Goal: Task Accomplishment & Management: Use online tool/utility

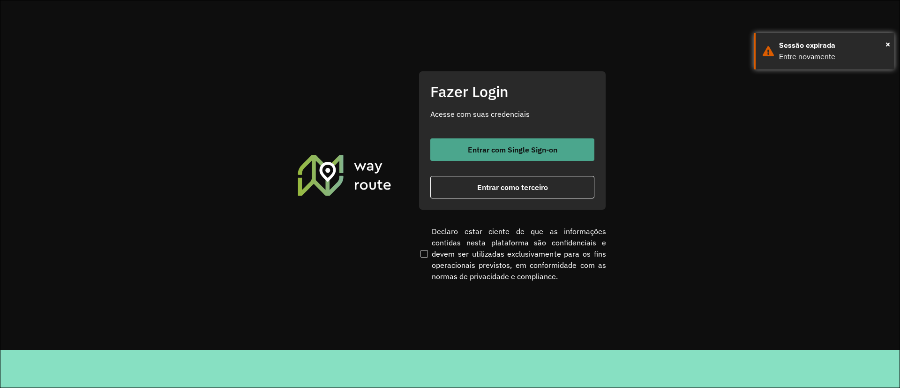
click at [445, 145] on button "Entrar com Single Sign-on" at bounding box center [512, 149] width 164 height 22
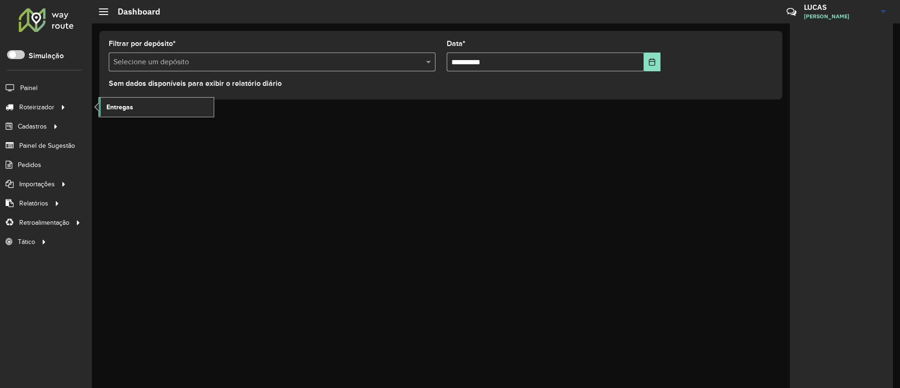
click at [107, 102] on span "Entregas" at bounding box center [119, 107] width 27 height 10
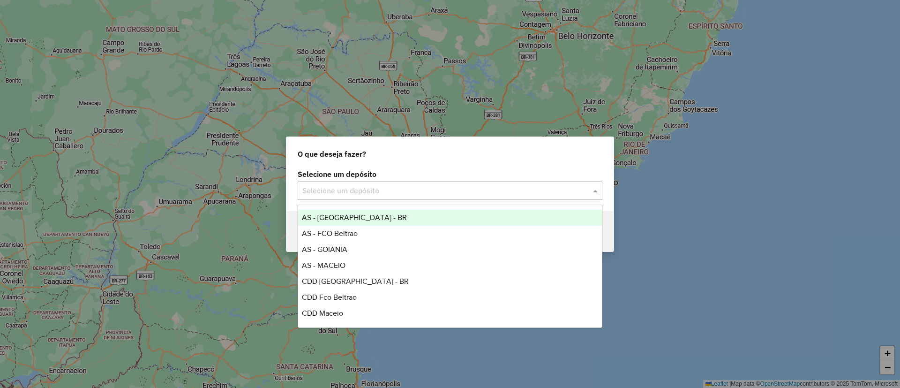
click at [374, 186] on input "text" at bounding box center [440, 190] width 277 height 11
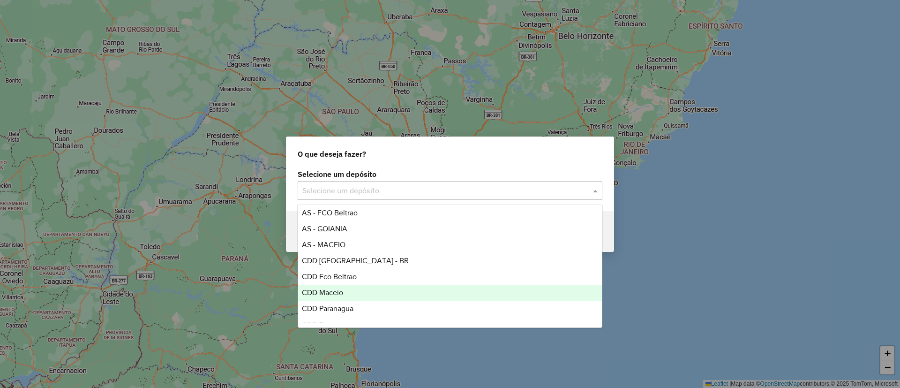
scroll to position [31, 0]
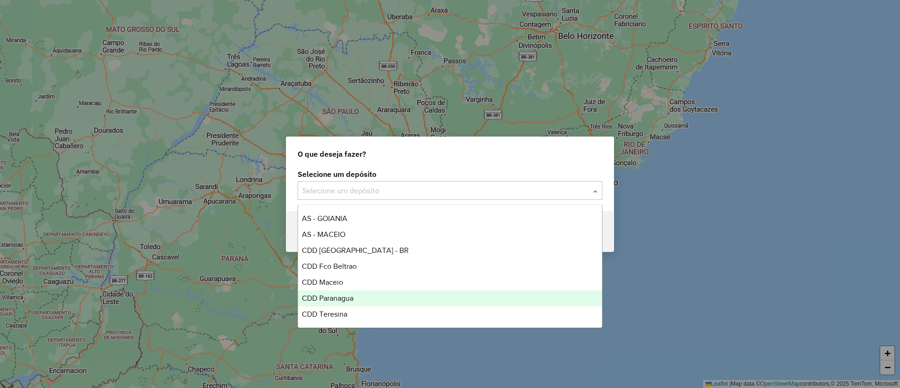
click at [346, 302] on div "CDD Paranagua" at bounding box center [450, 298] width 304 height 16
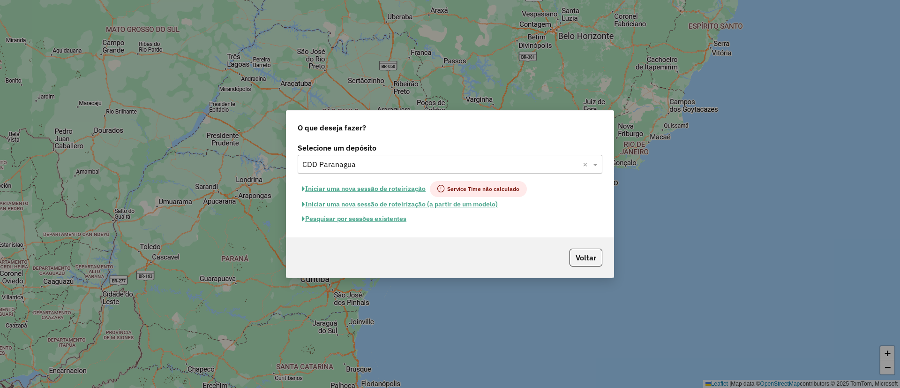
click at [372, 217] on button "Pesquisar por sessões existentes" at bounding box center [354, 218] width 113 height 15
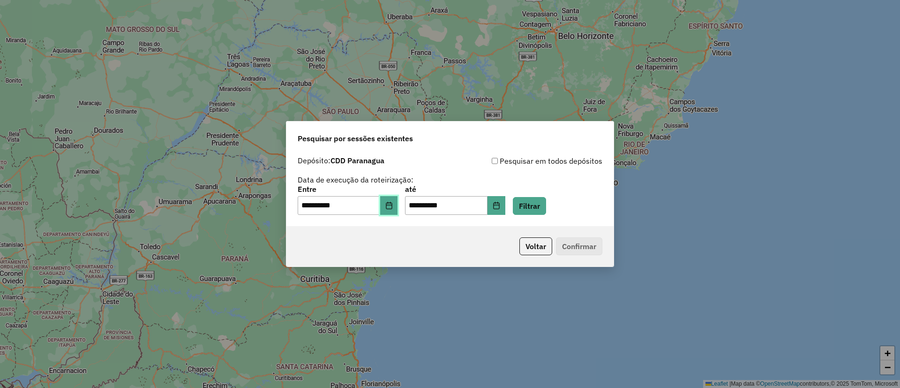
click at [392, 205] on icon "Choose Date" at bounding box center [389, 205] width 6 height 7
click at [534, 209] on button "Filtrar" at bounding box center [529, 206] width 33 height 18
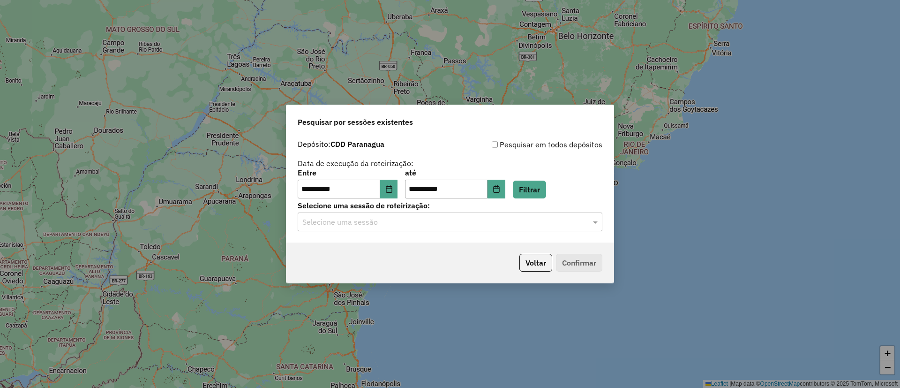
click at [396, 230] on div "Selecione uma sessão" at bounding box center [450, 221] width 305 height 19
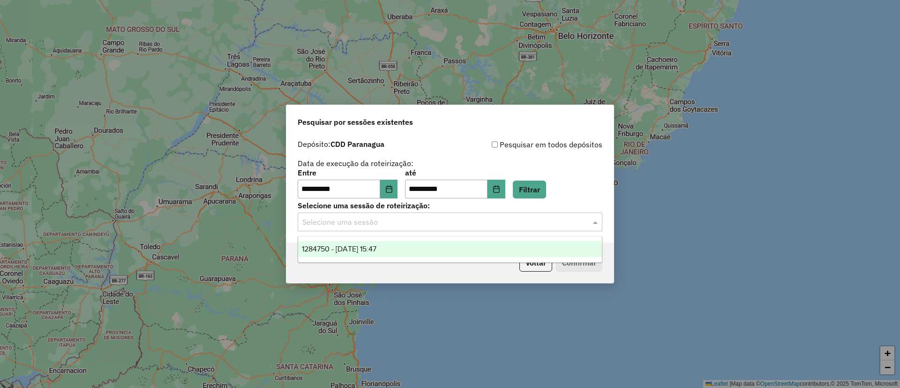
click at [427, 250] on div "1284750 - 29/09/2025 15:47" at bounding box center [450, 249] width 304 height 16
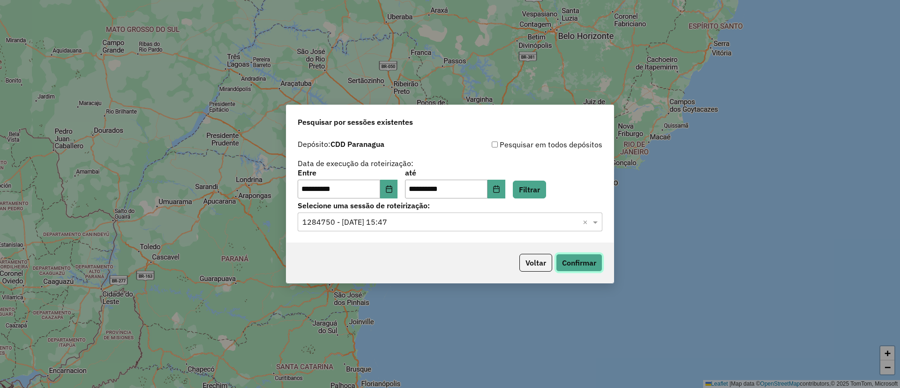
click at [564, 259] on button "Confirmar" at bounding box center [579, 263] width 46 height 18
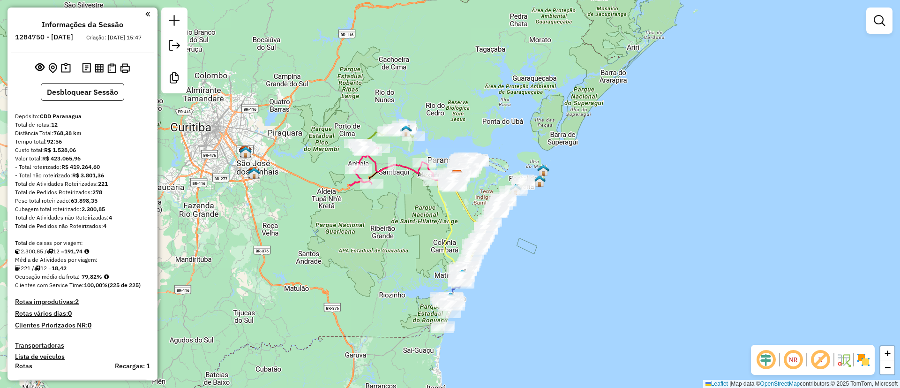
drag, startPoint x: 579, startPoint y: 214, endPoint x: 651, endPoint y: 121, distance: 117.3
click at [651, 121] on div "Janela de atendimento Grade de atendimento Capacidade Transportadoras Veículos …" at bounding box center [450, 194] width 900 height 388
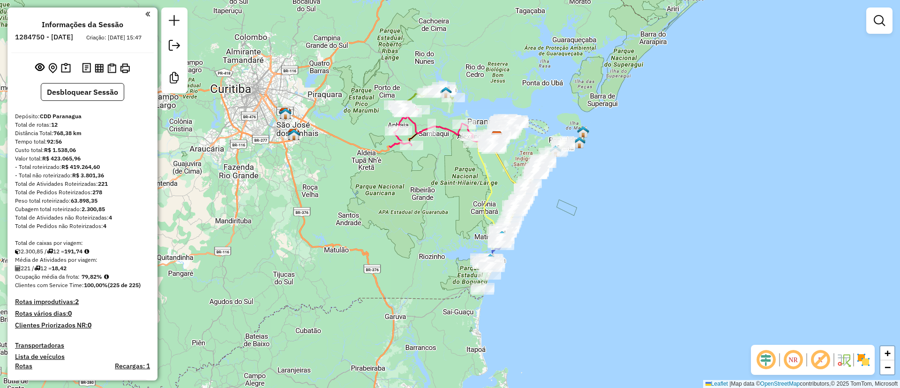
drag, startPoint x: 651, startPoint y: 121, endPoint x: 626, endPoint y: 157, distance: 43.4
click at [626, 157] on div "Janela de atendimento Grade de atendimento Capacidade Transportadoras Veículos …" at bounding box center [450, 194] width 900 height 388
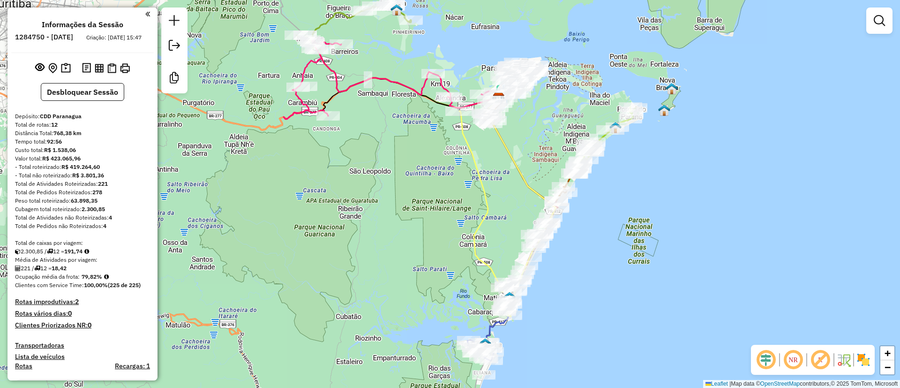
click at [825, 353] on em at bounding box center [820, 359] width 22 height 22
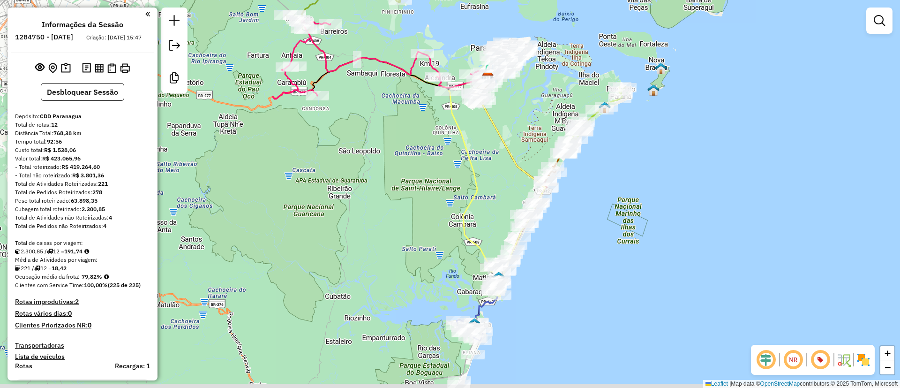
drag, startPoint x: 454, startPoint y: 177, endPoint x: 437, endPoint y: 136, distance: 44.6
click at [437, 136] on div "Janela de atendimento Grade de atendimento Capacidade Transportadoras Veículos …" at bounding box center [450, 194] width 900 height 388
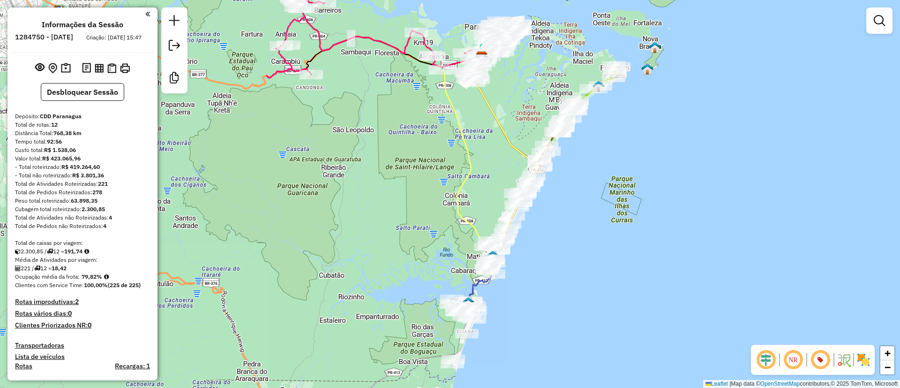
drag, startPoint x: 455, startPoint y: 167, endPoint x: 442, endPoint y: 115, distance: 53.8
click at [442, 115] on div "Janela de atendimento Grade de atendimento Capacidade Transportadoras Veículos …" at bounding box center [450, 194] width 900 height 388
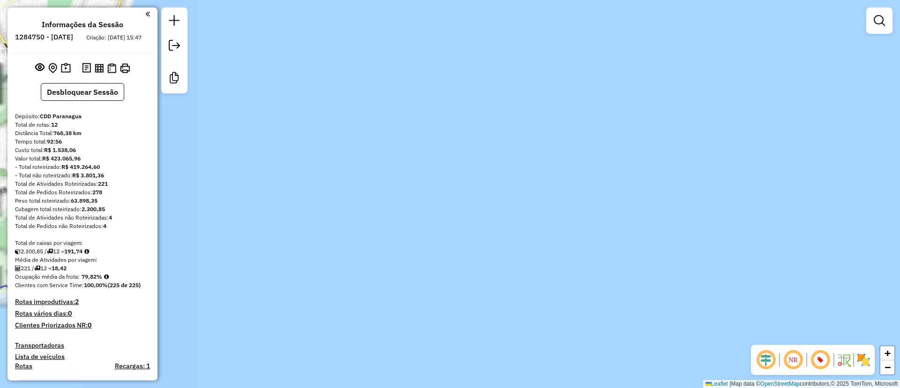
drag, startPoint x: 605, startPoint y: 152, endPoint x: 635, endPoint y: 154, distance: 29.6
click at [630, 154] on div "Janela de atendimento Grade de atendimento Capacidade Transportadoras Veículos …" at bounding box center [450, 194] width 900 height 388
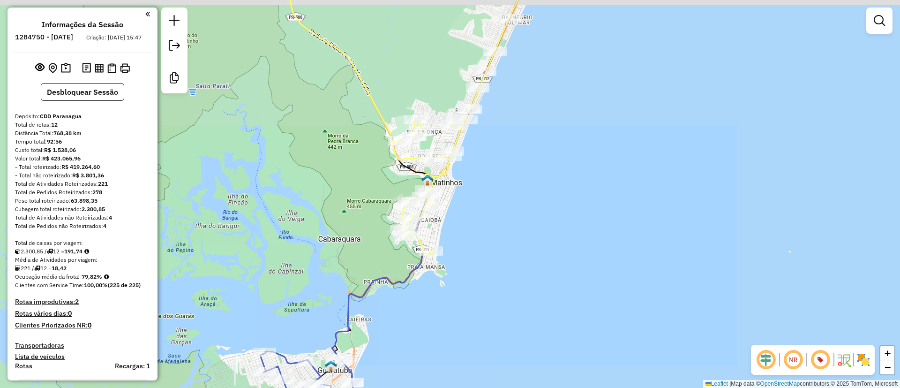
drag, startPoint x: 491, startPoint y: 168, endPoint x: 490, endPoint y: 222, distance: 54.4
click at [490, 222] on div "Janela de atendimento Grade de atendimento Capacidade Transportadoras Veículos …" at bounding box center [450, 194] width 900 height 388
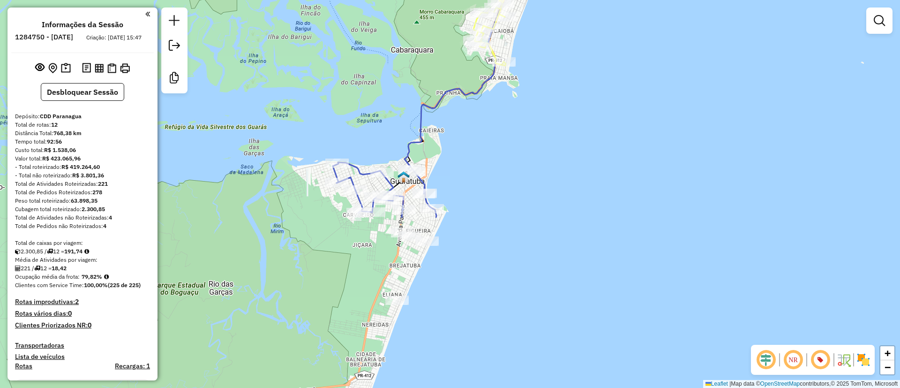
drag, startPoint x: 484, startPoint y: 226, endPoint x: 547, endPoint y: 30, distance: 205.6
click at [547, 30] on div "Janela de atendimento Grade de atendimento Capacidade Transportadoras Veículos …" at bounding box center [450, 194] width 900 height 388
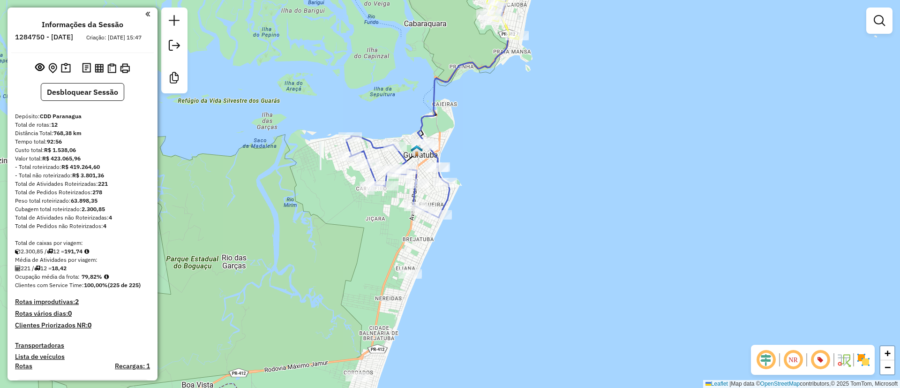
drag, startPoint x: 466, startPoint y: 191, endPoint x: 505, endPoint y: 57, distance: 139.5
click at [505, 57] on div "Janela de atendimento Grade de atendimento Capacidade Transportadoras Veículos …" at bounding box center [450, 194] width 900 height 388
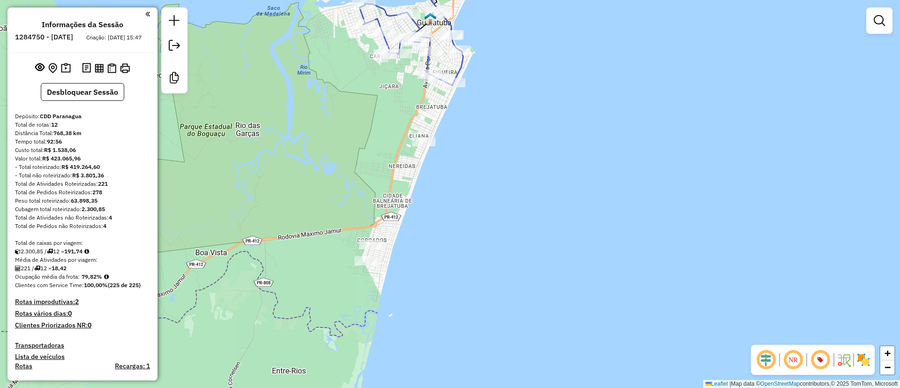
drag, startPoint x: 505, startPoint y: 88, endPoint x: 465, endPoint y: 135, distance: 62.2
click at [465, 135] on div "Janela de atendimento Grade de atendimento Capacidade Transportadoras Veículos …" at bounding box center [450, 194] width 900 height 388
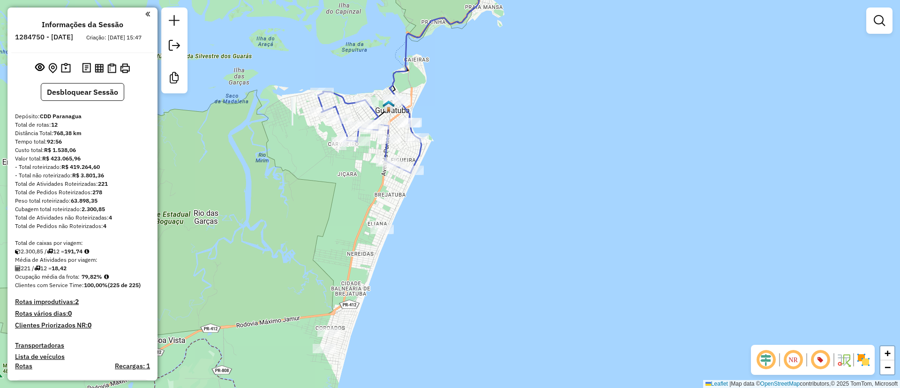
drag, startPoint x: 478, startPoint y: 112, endPoint x: 471, endPoint y: 140, distance: 29.6
click at [471, 140] on div "Janela de atendimento Grade de atendimento Capacidade Transportadoras Veículos …" at bounding box center [450, 194] width 900 height 388
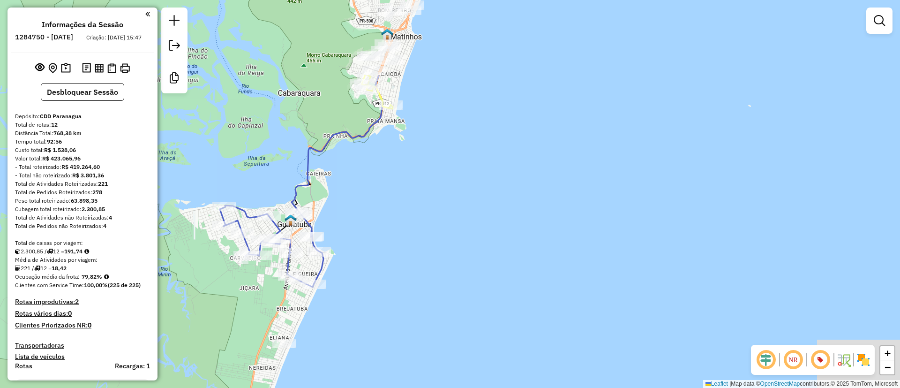
drag, startPoint x: 475, startPoint y: 202, endPoint x: 434, endPoint y: 233, distance: 51.6
click at [433, 233] on div "Janela de atendimento Grade de atendimento Capacidade Transportadoras Veículos …" at bounding box center [450, 194] width 900 height 388
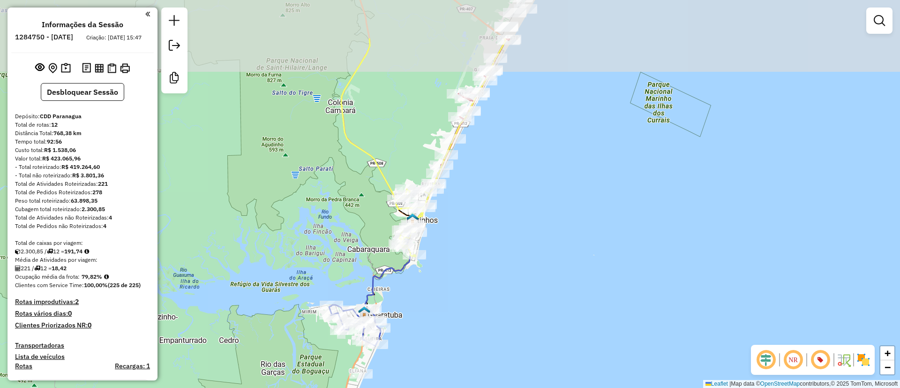
drag, startPoint x: 486, startPoint y: 204, endPoint x: 488, endPoint y: 219, distance: 15.6
click at [488, 219] on div "Janela de atendimento Grade de atendimento Capacidade Transportadoras Veículos …" at bounding box center [450, 194] width 900 height 388
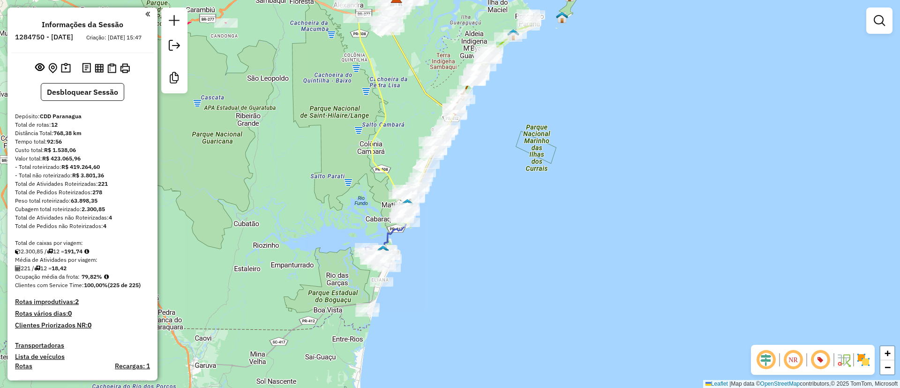
drag, startPoint x: 498, startPoint y: 110, endPoint x: 508, endPoint y: 201, distance: 91.5
click at [518, 204] on div "Janela de atendimento Grade de atendimento Capacidade Transportadoras Veículos …" at bounding box center [450, 194] width 900 height 388
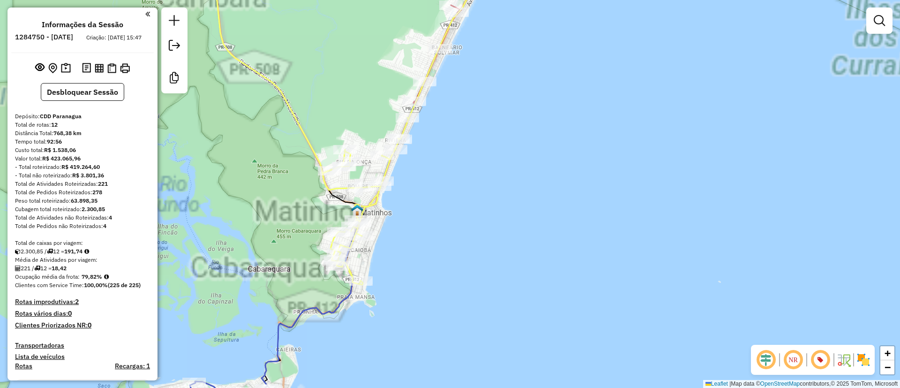
drag, startPoint x: 421, startPoint y: 224, endPoint x: 464, endPoint y: 181, distance: 60.7
click at [465, 182] on div "Janela de atendimento Grade de atendimento Capacidade Transportadoras Veículos …" at bounding box center [450, 194] width 900 height 388
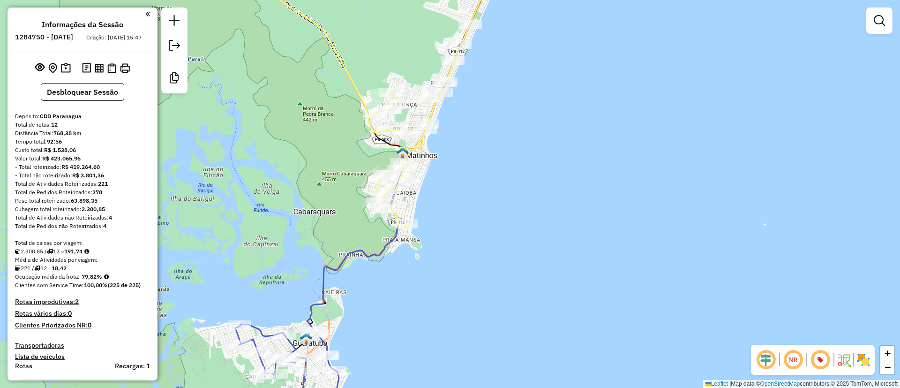
drag, startPoint x: 474, startPoint y: 199, endPoint x: 499, endPoint y: 105, distance: 96.5
click at [499, 105] on div "Janela de atendimento Grade de atendimento Capacidade Transportadoras Veículos …" at bounding box center [450, 194] width 900 height 388
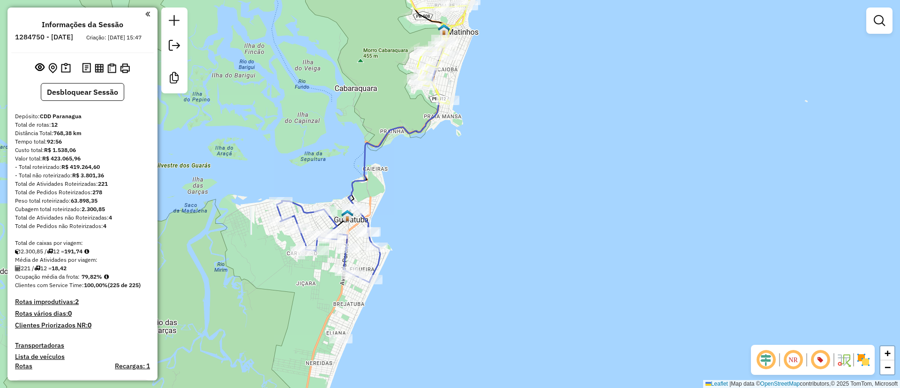
drag, startPoint x: 488, startPoint y: 182, endPoint x: 509, endPoint y: 132, distance: 54.7
click at [509, 132] on div "Janela de atendimento Grade de atendimento Capacidade Transportadoras Veículos …" at bounding box center [450, 194] width 900 height 388
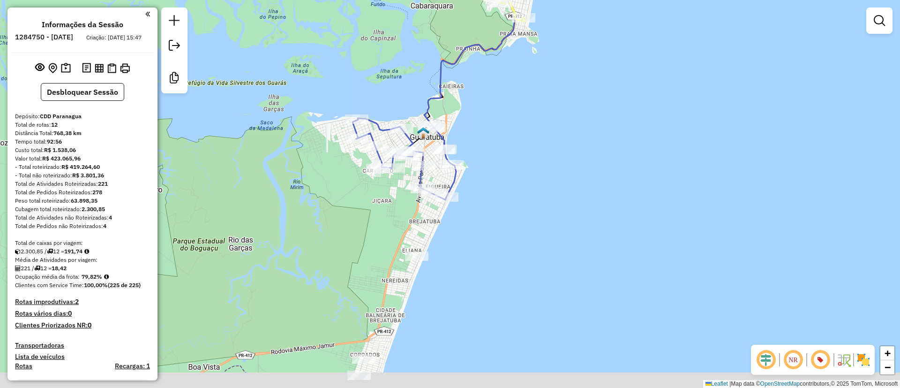
drag, startPoint x: 555, startPoint y: 150, endPoint x: 570, endPoint y: 134, distance: 21.5
click at [570, 134] on div "Janela de atendimento Grade de atendimento Capacidade Transportadoras Veículos …" at bounding box center [450, 194] width 900 height 388
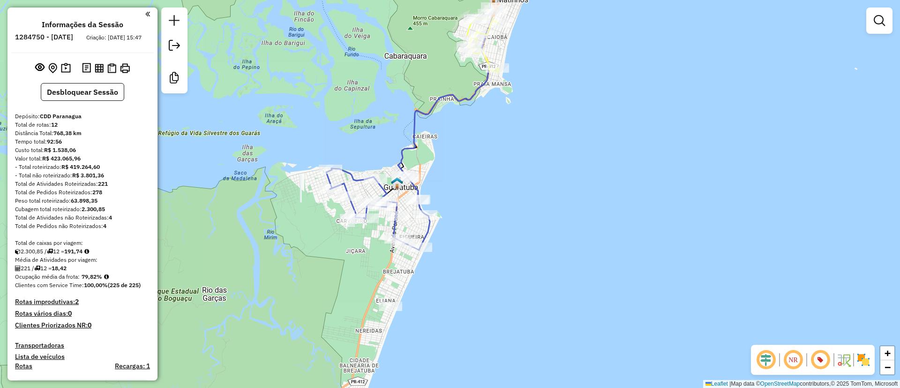
drag, startPoint x: 467, startPoint y: 134, endPoint x: 476, endPoint y: 158, distance: 26.2
click at [441, 181] on div "Janela de atendimento Grade de atendimento Capacidade Transportadoras Veículos …" at bounding box center [450, 194] width 900 height 388
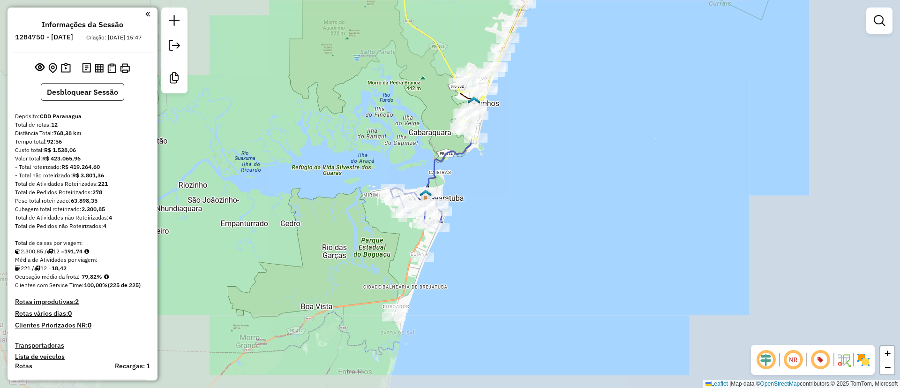
drag, startPoint x: 547, startPoint y: 199, endPoint x: 541, endPoint y: 202, distance: 6.5
click at [547, 201] on div "Janela de atendimento Grade de atendimento Capacidade Transportadoras Veículos …" at bounding box center [450, 194] width 900 height 388
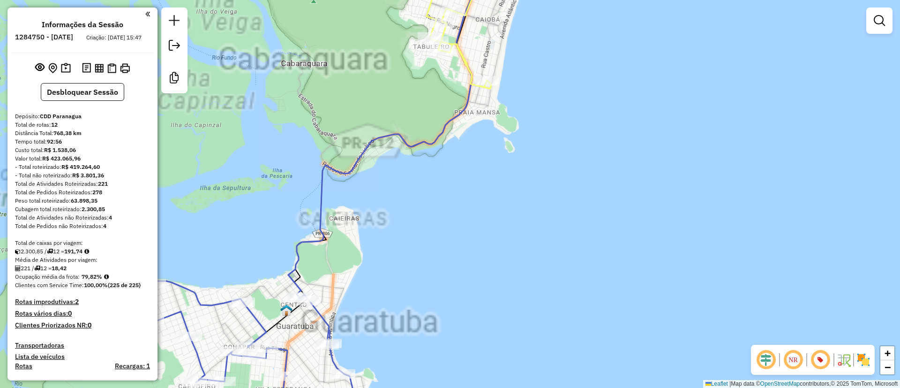
drag, startPoint x: 419, startPoint y: 258, endPoint x: 499, endPoint y: 119, distance: 161.1
click at [498, 116] on div "Janela de atendimento Grade de atendimento Capacidade Transportadoras Veículos …" at bounding box center [450, 194] width 900 height 388
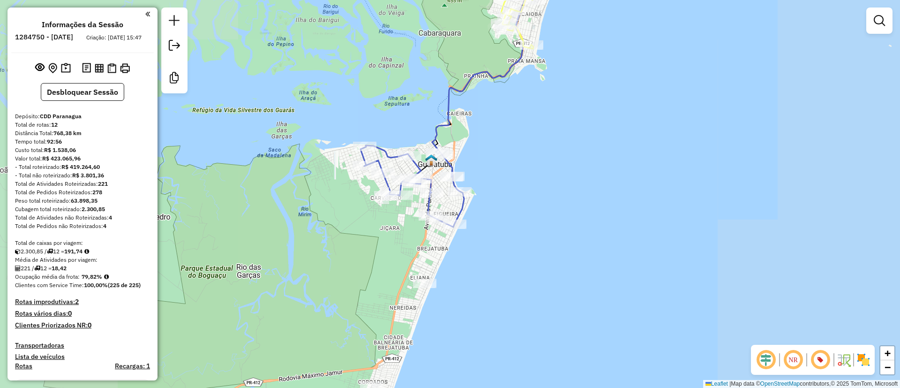
drag, startPoint x: 552, startPoint y: 139, endPoint x: 511, endPoint y: 162, distance: 46.8
click at [511, 162] on div "Janela de atendimento Grade de atendimento Capacidade Transportadoras Veículos …" at bounding box center [450, 194] width 900 height 388
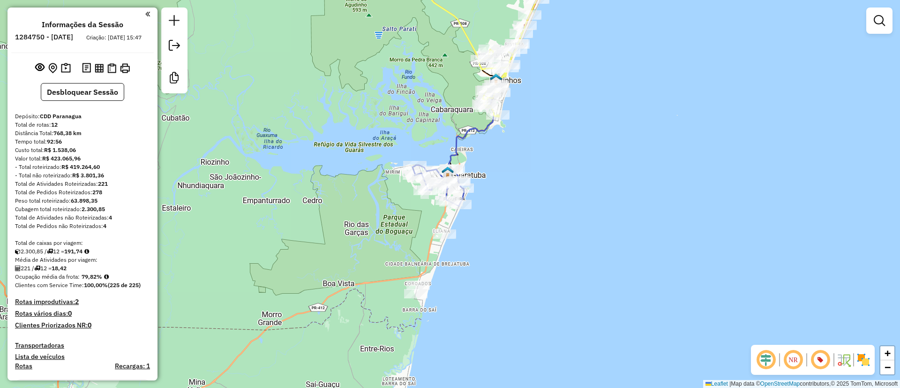
drag, startPoint x: 671, startPoint y: 114, endPoint x: 568, endPoint y: 203, distance: 136.0
click at [568, 203] on div "Janela de atendimento Grade de atendimento Capacidade Transportadoras Veículos …" at bounding box center [450, 194] width 900 height 388
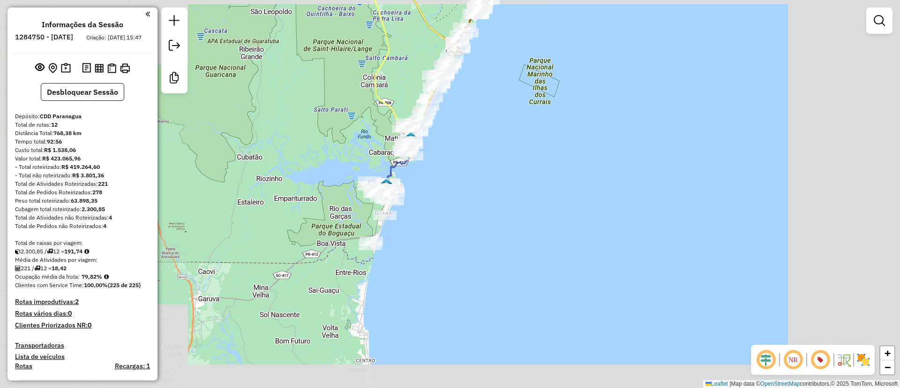
drag, startPoint x: 484, startPoint y: 144, endPoint x: 489, endPoint y: 160, distance: 16.6
click at [488, 159] on div "Janela de atendimento Grade de atendimento Capacidade Transportadoras Veículos …" at bounding box center [450, 194] width 900 height 388
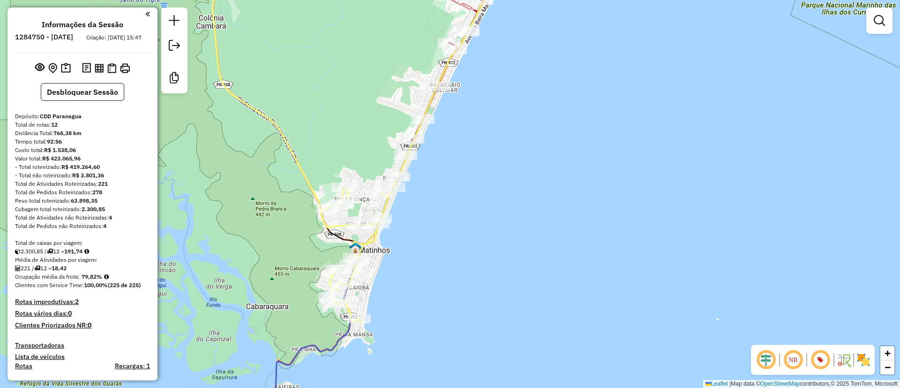
drag, startPoint x: 453, startPoint y: 130, endPoint x: 421, endPoint y: 190, distance: 67.7
click at [421, 190] on div "Janela de atendimento Grade de atendimento Capacidade Transportadoras Veículos …" at bounding box center [450, 194] width 900 height 388
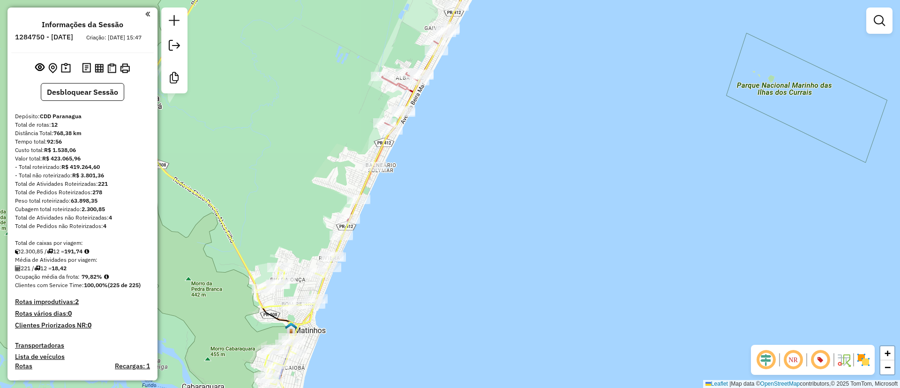
drag, startPoint x: 514, startPoint y: 115, endPoint x: 493, endPoint y: 132, distance: 27.4
click at [501, 127] on div "Janela de atendimento Grade de atendimento Capacidade Transportadoras Veículos …" at bounding box center [450, 194] width 900 height 388
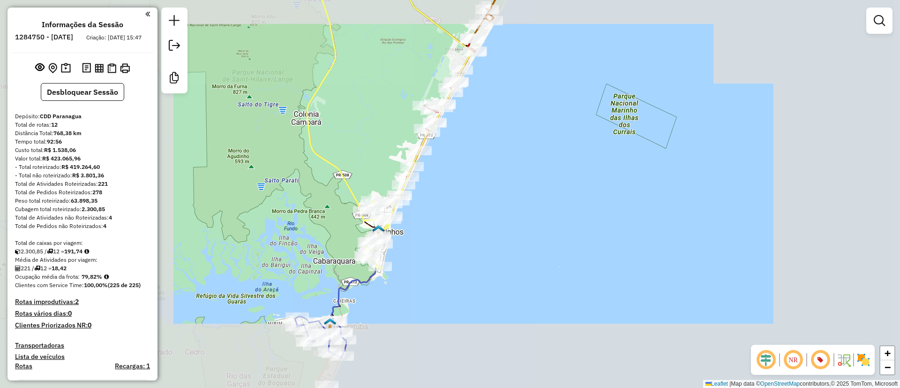
click at [499, 148] on div "Janela de atendimento Grade de atendimento Capacidade Transportadoras Veículos …" at bounding box center [450, 194] width 900 height 388
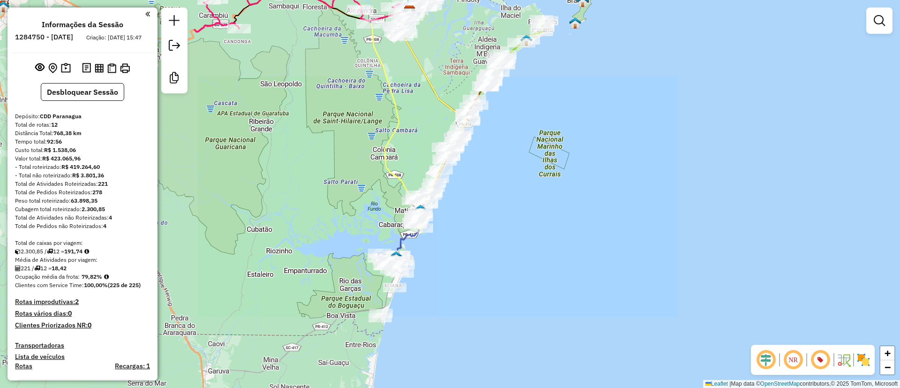
drag, startPoint x: 564, startPoint y: 98, endPoint x: 518, endPoint y: 194, distance: 105.7
click at [518, 194] on div "Janela de atendimento Grade de atendimento Capacidade Transportadoras Veículos …" at bounding box center [450, 194] width 900 height 388
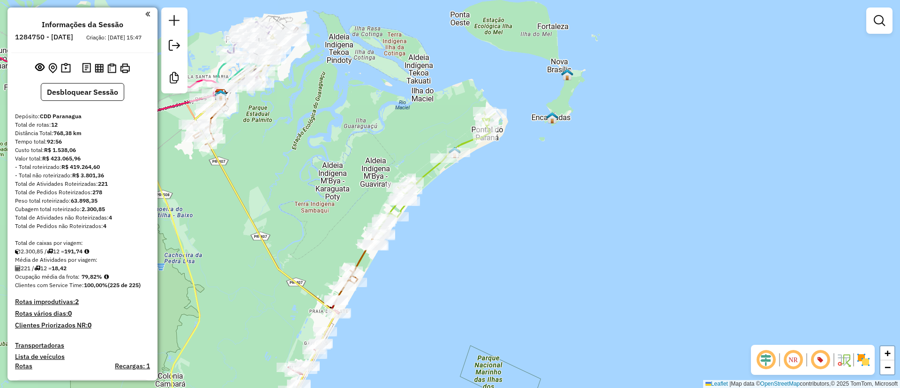
drag, startPoint x: 462, startPoint y: 211, endPoint x: 478, endPoint y: 197, distance: 21.2
click at [477, 199] on div "Janela de atendimento Grade de atendimento Capacidade Transportadoras Veículos …" at bounding box center [450, 194] width 900 height 388
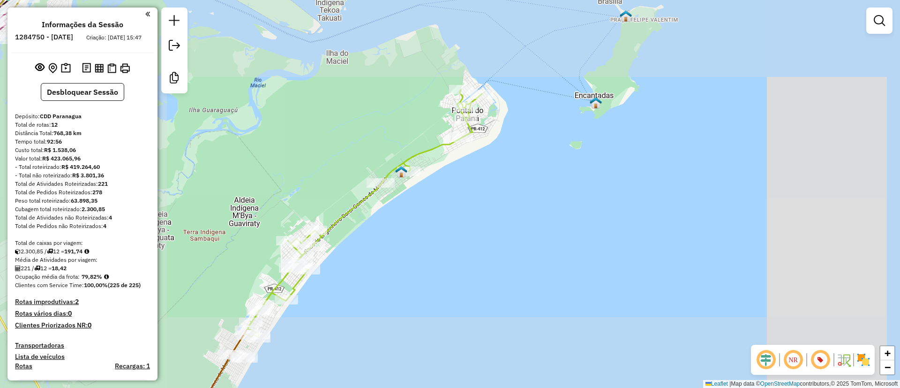
click at [535, 112] on div "Janela de atendimento Grade de atendimento Capacidade Transportadoras Veículos …" at bounding box center [450, 194] width 900 height 388
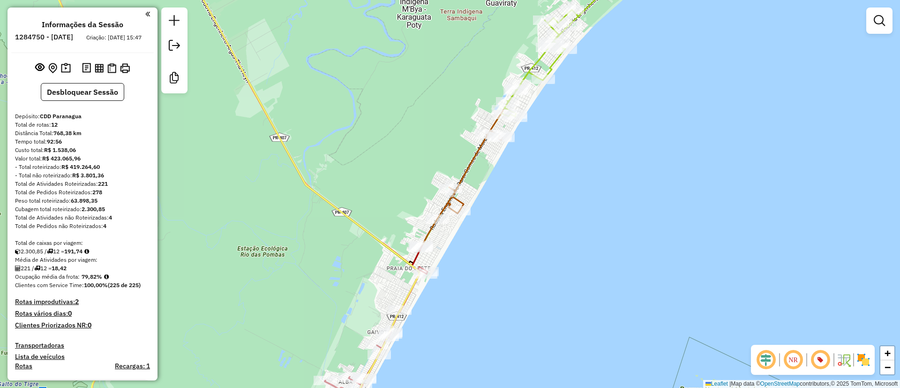
drag, startPoint x: 477, startPoint y: 245, endPoint x: 527, endPoint y: 146, distance: 110.9
click at [525, 148] on div "Janela de atendimento Grade de atendimento Capacidade Transportadoras Veículos …" at bounding box center [450, 194] width 900 height 388
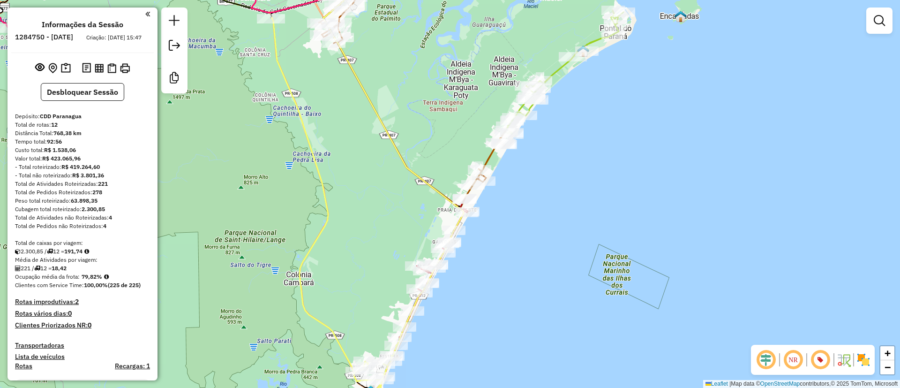
drag, startPoint x: 524, startPoint y: 243, endPoint x: 538, endPoint y: 174, distance: 70.3
click at [538, 174] on div "Rota 8 - Placa FQS8E51 91307934 - ADEMILSO STURMER LTDA Janela de atendimento G…" at bounding box center [450, 194] width 900 height 388
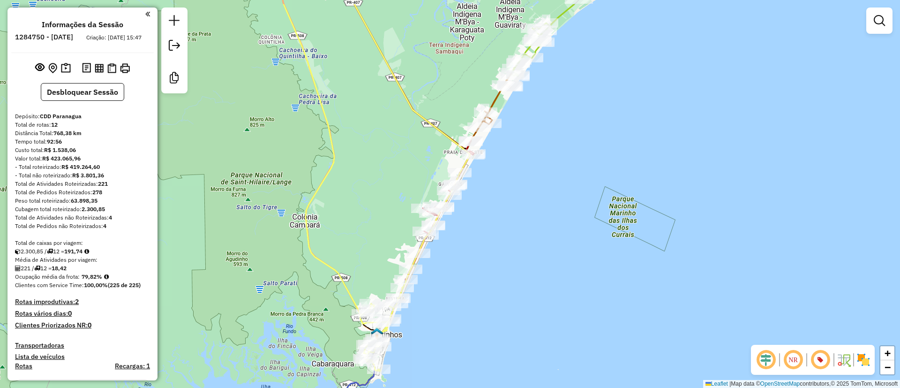
click at [563, 166] on div "Janela de atendimento Grade de atendimento Capacidade Transportadoras Veículos …" at bounding box center [450, 194] width 900 height 388
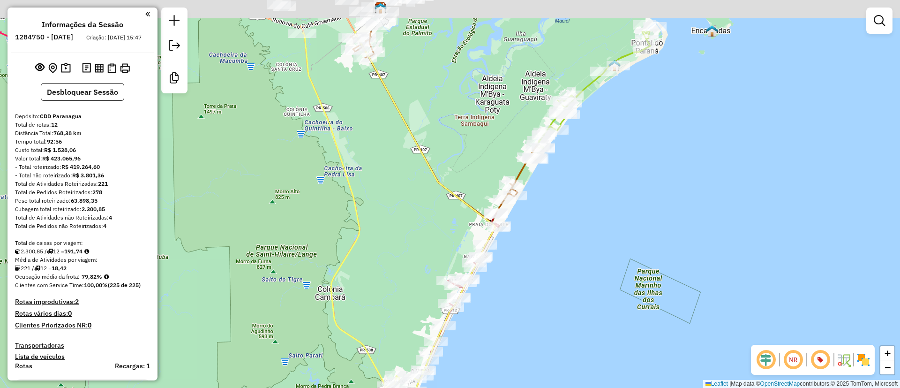
drag, startPoint x: 501, startPoint y: 113, endPoint x: 528, endPoint y: 218, distance: 107.9
click at [525, 214] on icon at bounding box center [443, 126] width 187 height 191
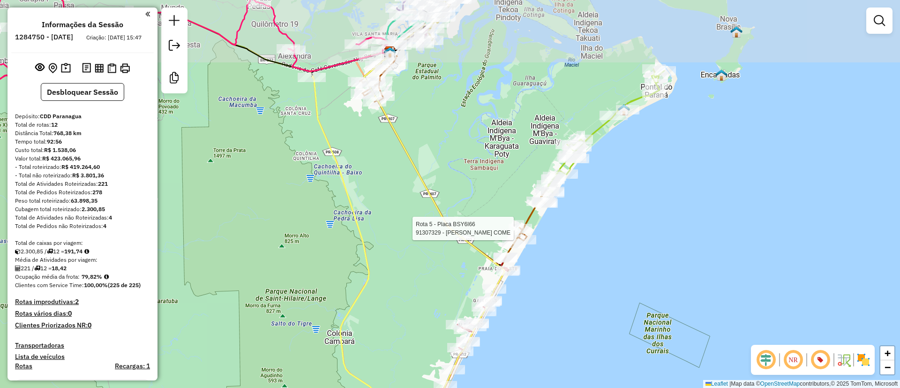
drag, startPoint x: 487, startPoint y: 136, endPoint x: 497, endPoint y: 214, distance: 78.8
click at [496, 209] on div "Rota 5 - Placa BSY6I66 91307329 - [PERSON_NAME] COME Janela de atendimento Grad…" at bounding box center [450, 194] width 900 height 388
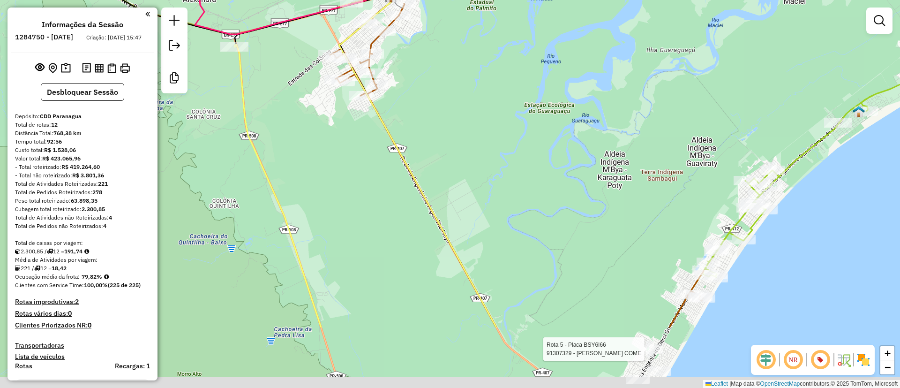
drag, startPoint x: 512, startPoint y: 271, endPoint x: 474, endPoint y: 97, distance: 178.0
click at [474, 97] on div "Rota 5 - Placa BSY6I66 91307329 - [PERSON_NAME] COME Janela de atendimento Grad…" at bounding box center [450, 194] width 900 height 388
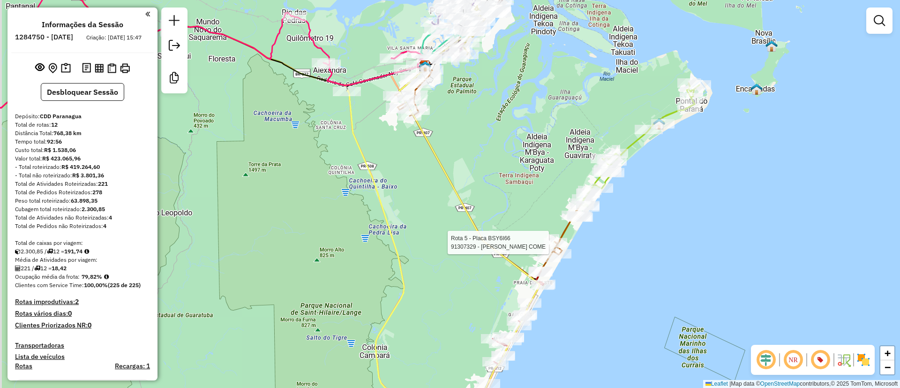
drag, startPoint x: 484, startPoint y: 184, endPoint x: 544, endPoint y: 305, distance: 135.0
click at [548, 306] on div "Rota 5 - Placa BSY6I66 91307329 - [PERSON_NAME] COME Janela de atendimento Grad…" at bounding box center [450, 194] width 900 height 388
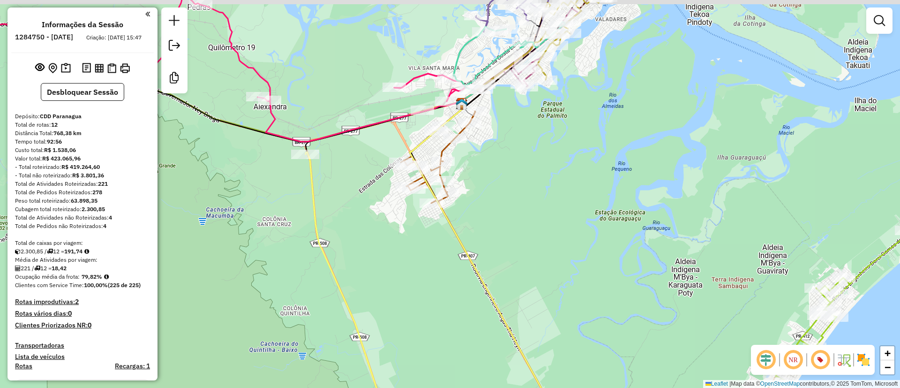
drag, startPoint x: 485, startPoint y: 217, endPoint x: 503, endPoint y: 270, distance: 56.0
click at [504, 264] on div "Rota 5 - Placa BSY6I66 91307329 - [PERSON_NAME] COME Janela de atendimento Grad…" at bounding box center [450, 194] width 900 height 388
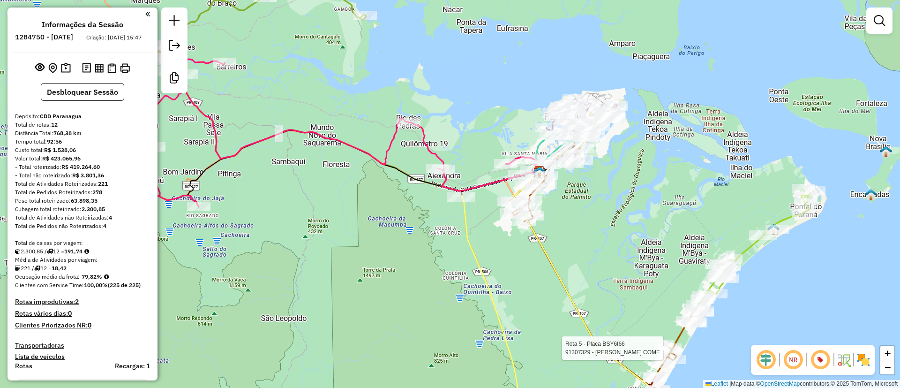
drag, startPoint x: 443, startPoint y: 55, endPoint x: 501, endPoint y: 61, distance: 58.4
click at [496, 61] on div "Rota 5 - Placa BSY6I66 91307329 - [PERSON_NAME] COME Janela de atendimento Grad…" at bounding box center [450, 194] width 900 height 388
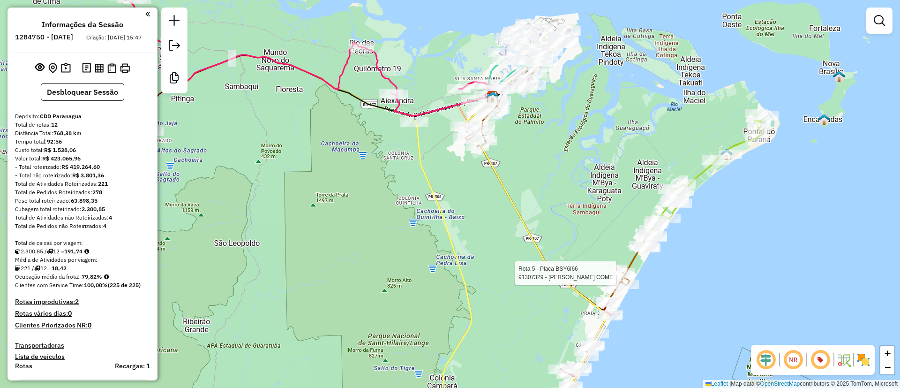
drag, startPoint x: 622, startPoint y: 163, endPoint x: 518, endPoint y: 122, distance: 111.5
click at [518, 122] on div "Rota 5 - Placa BSY6I66 91307329 - [PERSON_NAME] COME Janela de atendimento Grad…" at bounding box center [450, 194] width 900 height 388
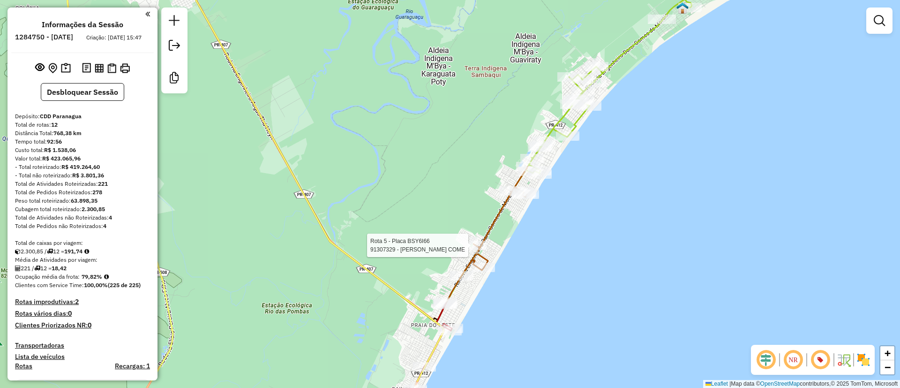
drag, startPoint x: 468, startPoint y: 189, endPoint x: 441, endPoint y: 136, distance: 59.5
click at [441, 137] on div "Rota 5 - Placa BSY6I66 91307329 - [PERSON_NAME] COME Janela de atendimento Grad…" at bounding box center [450, 194] width 900 height 388
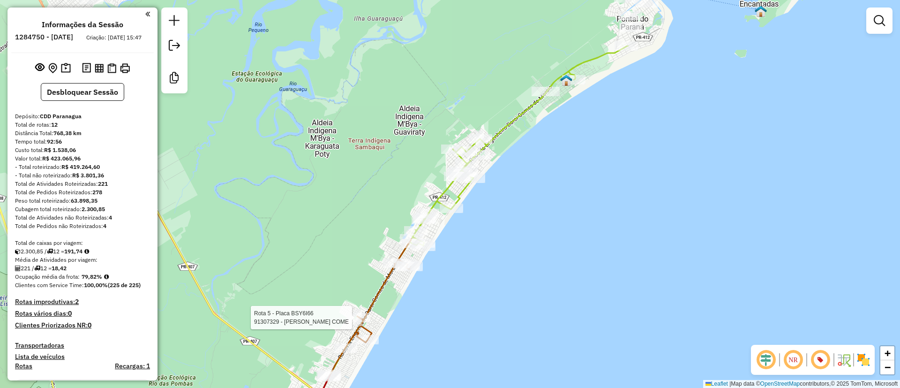
drag, startPoint x: 748, startPoint y: 154, endPoint x: 641, endPoint y: 239, distance: 136.2
click at [641, 239] on div "Rota 5 - Placa BSY6I66 91307329 - [PERSON_NAME] COME Janela de atendimento Grad…" at bounding box center [450, 194] width 900 height 388
click at [608, 222] on div "Rota 5 - Placa BSY6I66 91307329 - [PERSON_NAME] COME Janela de atendimento Grad…" at bounding box center [450, 194] width 900 height 388
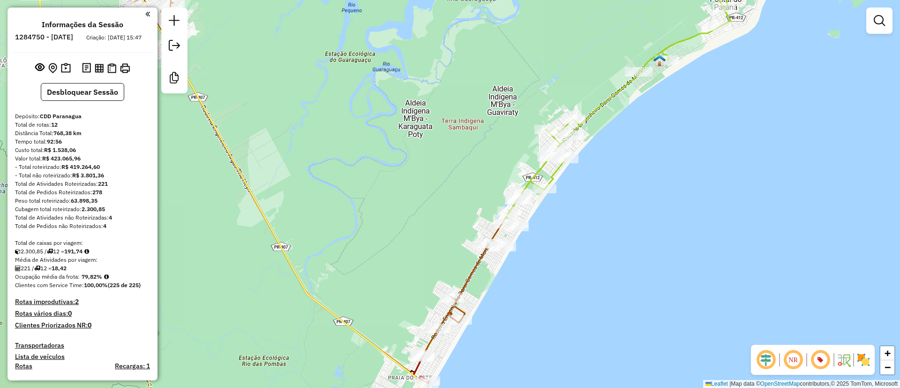
drag, startPoint x: 547, startPoint y: 237, endPoint x: 640, endPoint y: 218, distance: 95.2
click at [640, 218] on div "Janela de atendimento Grade de atendimento Capacidade Transportadoras Veículos …" at bounding box center [450, 194] width 900 height 388
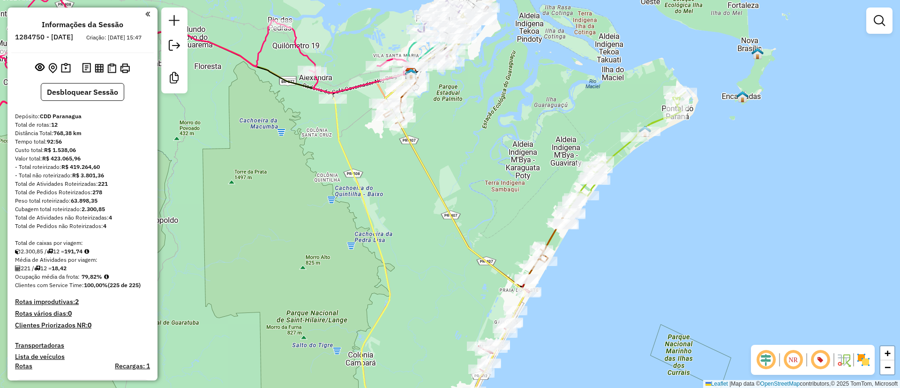
drag, startPoint x: 610, startPoint y: 227, endPoint x: 611, endPoint y: 204, distance: 23.0
click at [611, 204] on div "Janela de atendimento Grade de atendimento Capacidade Transportadoras Veículos …" at bounding box center [450, 194] width 900 height 388
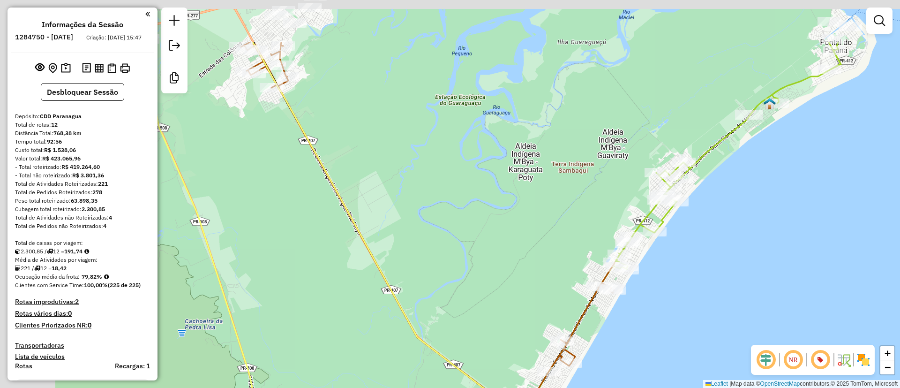
drag, startPoint x: 435, startPoint y: 216, endPoint x: 455, endPoint y: 246, distance: 35.9
click at [455, 246] on div "Janela de atendimento Grade de atendimento Capacidade Transportadoras Veículos …" at bounding box center [450, 194] width 900 height 388
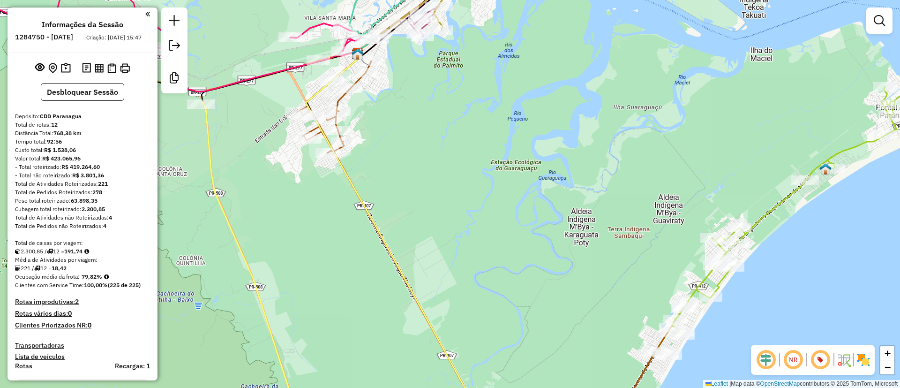
drag, startPoint x: 483, startPoint y: 207, endPoint x: 503, endPoint y: 262, distance: 58.4
click at [503, 262] on div "Janela de atendimento Grade de atendimento Capacidade Transportadoras Veículos …" at bounding box center [450, 194] width 900 height 388
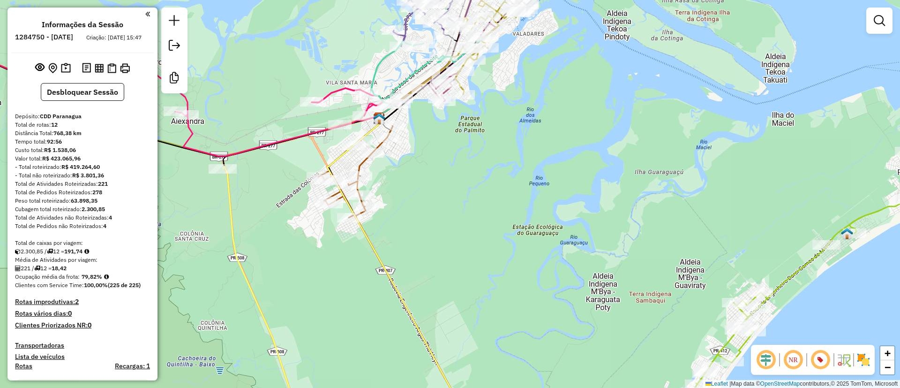
drag, startPoint x: 524, startPoint y: 254, endPoint x: 497, endPoint y: 216, distance: 46.8
click at [497, 216] on div "Janela de atendimento Grade de atendimento Capacidade Transportadoras Veículos …" at bounding box center [450, 194] width 900 height 388
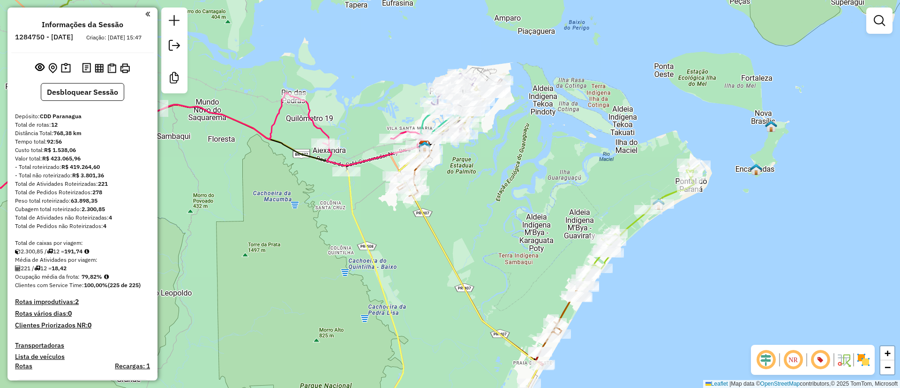
click at [532, 166] on div "Janela de atendimento Grade de atendimento Capacidade Transportadoras Veículos …" at bounding box center [450, 194] width 900 height 388
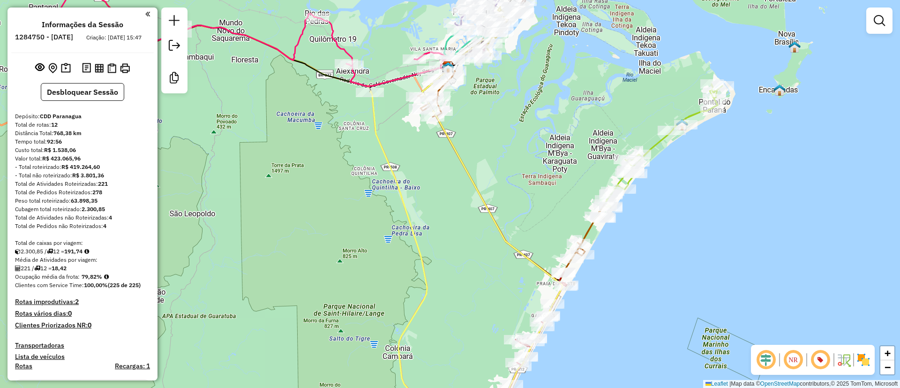
drag, startPoint x: 498, startPoint y: 198, endPoint x: 496, endPoint y: 193, distance: 5.9
click at [498, 194] on div "Janela de atendimento Grade de atendimento Capacidade Transportadoras Veículos …" at bounding box center [450, 194] width 900 height 388
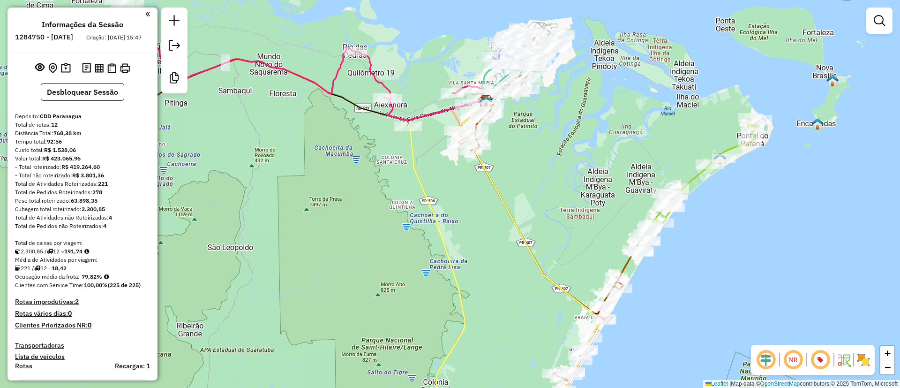
drag, startPoint x: 495, startPoint y: 162, endPoint x: 510, endPoint y: 240, distance: 80.2
click at [510, 240] on div "Janela de atendimento Grade de atendimento Capacidade Transportadoras Veículos …" at bounding box center [450, 194] width 900 height 388
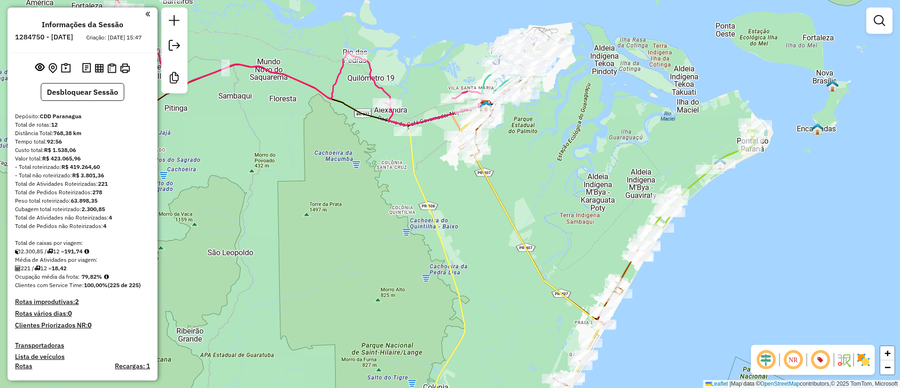
click at [537, 247] on div "Janela de atendimento Grade de atendimento Capacidade Transportadoras Veículos …" at bounding box center [450, 194] width 900 height 388
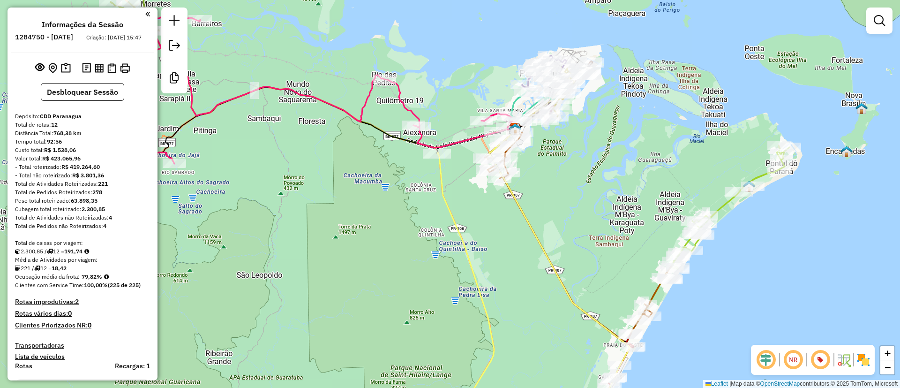
drag, startPoint x: 579, startPoint y: 187, endPoint x: 555, endPoint y: 244, distance: 61.5
click at [563, 250] on div "Janela de atendimento Grade de atendimento Capacidade Transportadoras Veículos …" at bounding box center [450, 194] width 900 height 388
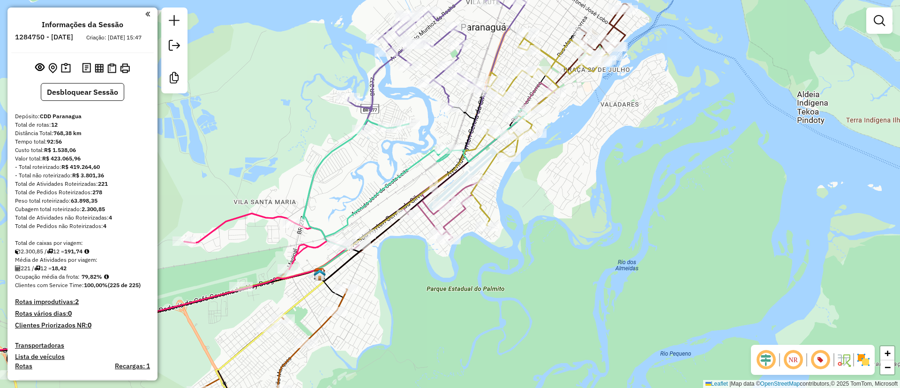
drag, startPoint x: 607, startPoint y: 179, endPoint x: 604, endPoint y: 191, distance: 12.2
click at [606, 190] on div "Janela de atendimento Grade de atendimento Capacidade Transportadoras Veículos …" at bounding box center [450, 194] width 900 height 388
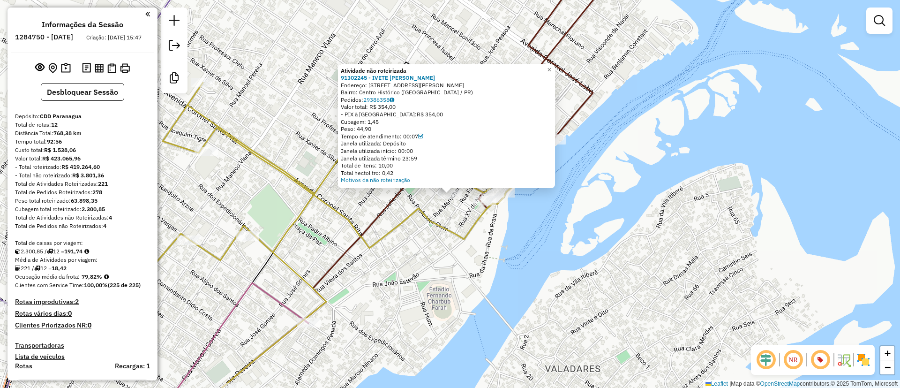
click at [516, 274] on div "Atividade não roteirizada 91302245 - IVETE MARTINS DE [PERSON_NAME]: [STREET_AD…" at bounding box center [450, 194] width 900 height 388
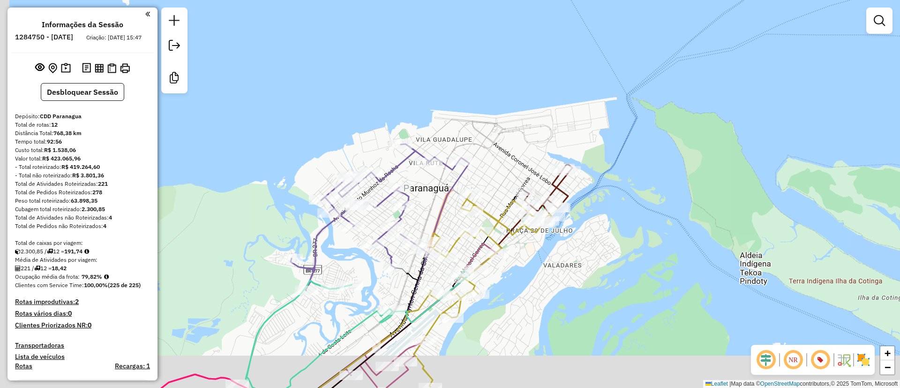
drag, startPoint x: 511, startPoint y: 322, endPoint x: 606, endPoint y: 191, distance: 161.5
click at [603, 196] on div "Janela de atendimento Grade de atendimento Capacidade Transportadoras Veículos …" at bounding box center [450, 194] width 900 height 388
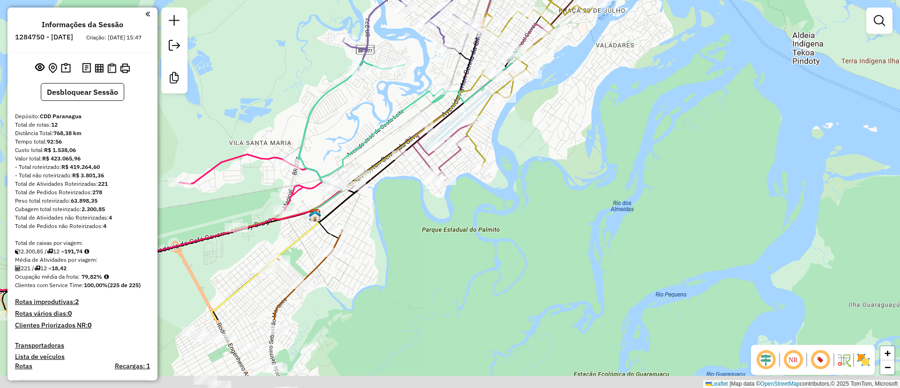
drag, startPoint x: 554, startPoint y: 228, endPoint x: 556, endPoint y: 191, distance: 37.1
click at [556, 191] on div "Janela de atendimento Grade de atendimento Capacidade Transportadoras Veículos …" at bounding box center [450, 194] width 900 height 388
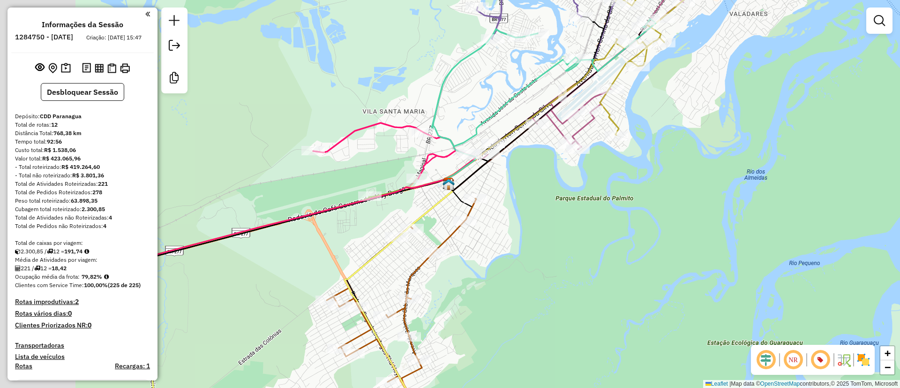
drag, startPoint x: 505, startPoint y: 238, endPoint x: 595, endPoint y: 215, distance: 92.9
click at [595, 215] on div "Janela de atendimento Grade de atendimento Capacidade Transportadoras Veículos …" at bounding box center [450, 194] width 900 height 388
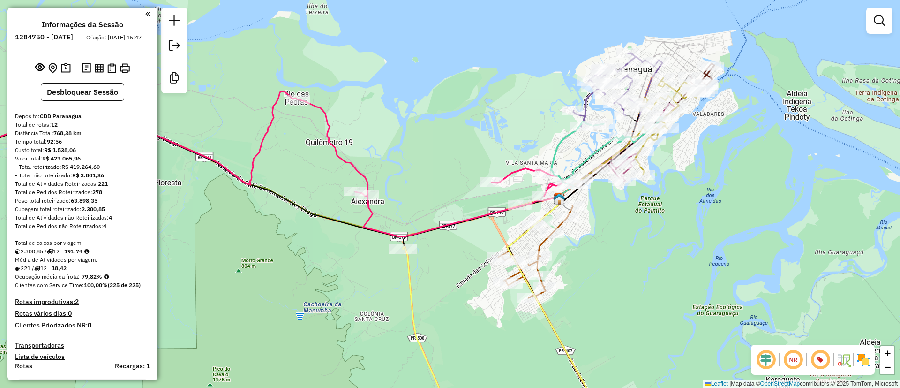
drag, startPoint x: 593, startPoint y: 262, endPoint x: 607, endPoint y: 235, distance: 30.6
click at [609, 236] on div "Janela de atendimento Grade de atendimento Capacidade Transportadoras Veículos …" at bounding box center [450, 194] width 900 height 388
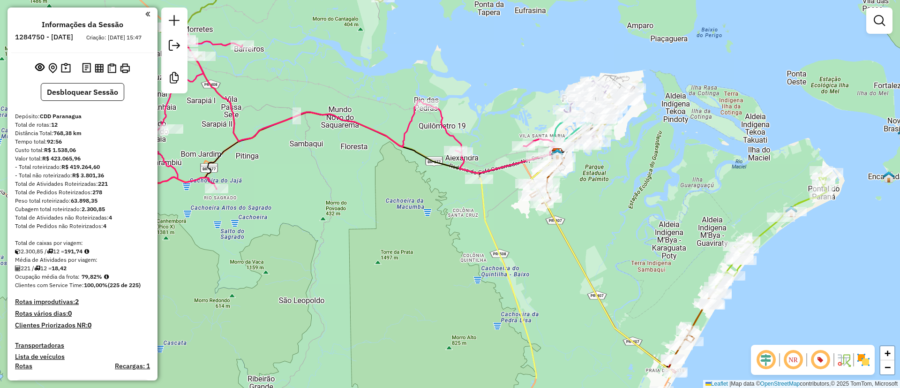
drag, startPoint x: 637, startPoint y: 280, endPoint x: 603, endPoint y: 232, distance: 59.1
click at [603, 232] on div "Janela de atendimento Grade de atendimento Capacidade Transportadoras Veículos …" at bounding box center [450, 194] width 900 height 388
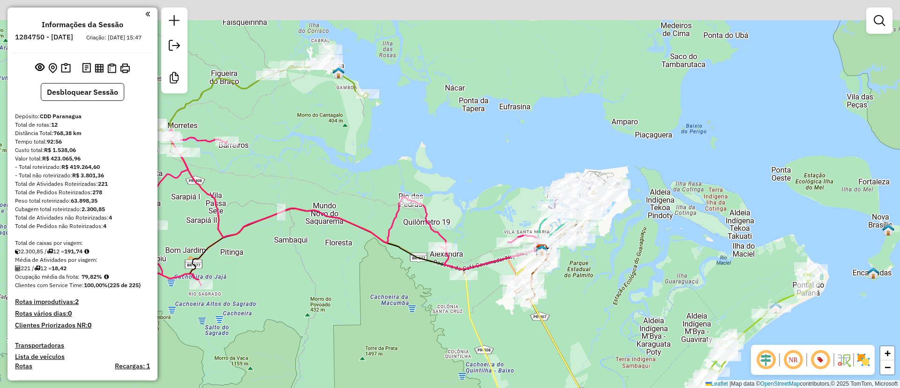
drag, startPoint x: 601, startPoint y: 214, endPoint x: 585, endPoint y: 310, distance: 97.3
click at [585, 310] on div "Janela de atendimento Grade de atendimento Capacidade Transportadoras Veículos …" at bounding box center [450, 194] width 900 height 388
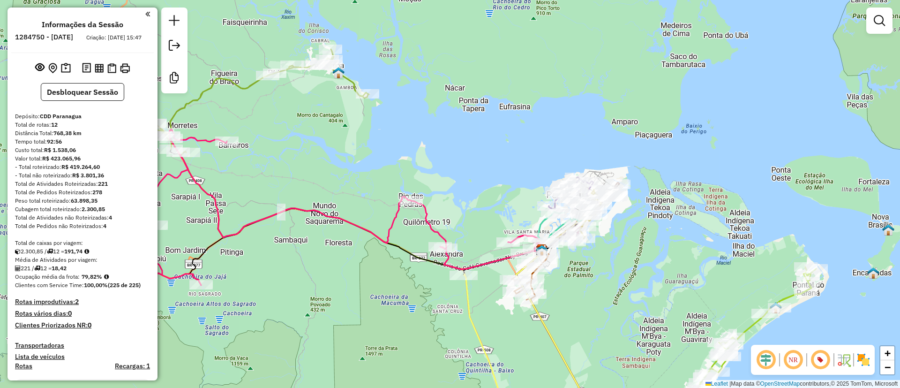
scroll to position [820, 0]
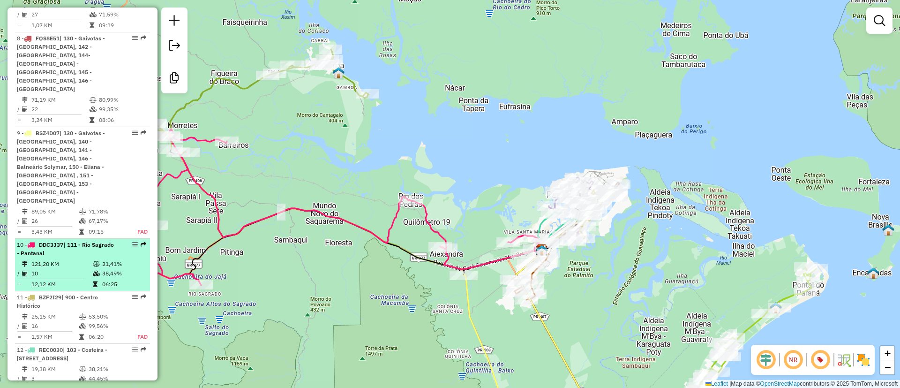
click at [95, 261] on icon at bounding box center [96, 264] width 7 height 6
select select "**********"
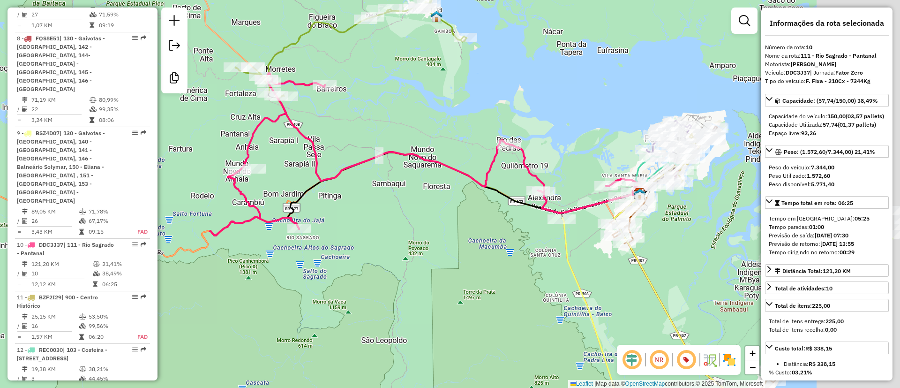
drag, startPoint x: 490, startPoint y: 136, endPoint x: 350, endPoint y: 136, distance: 140.2
click at [350, 136] on div "Janela de atendimento Grade de atendimento Capacidade Transportadoras Veículos …" at bounding box center [450, 194] width 900 height 388
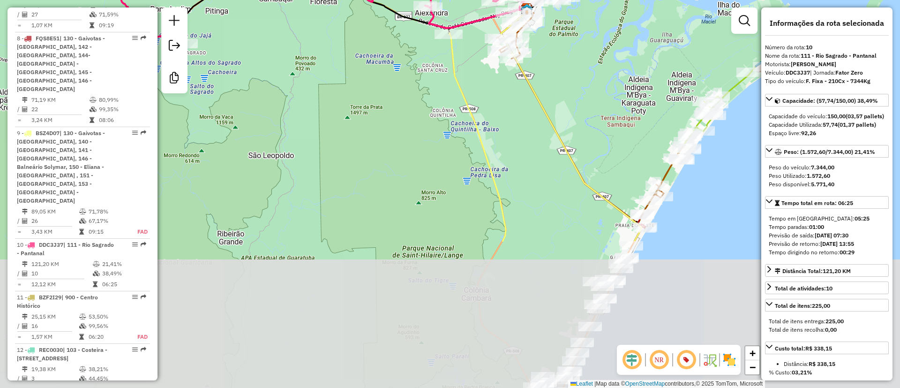
drag, startPoint x: 452, startPoint y: 314, endPoint x: 479, endPoint y: 128, distance: 187.1
click at [479, 128] on icon at bounding box center [477, 137] width 57 height 209
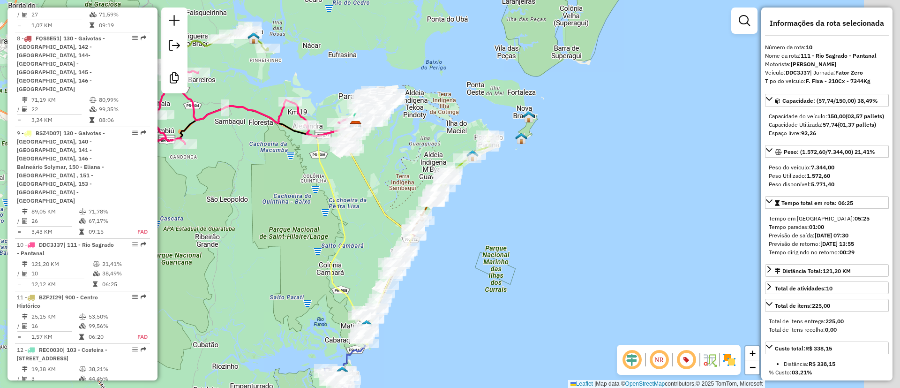
drag, startPoint x: 575, startPoint y: 67, endPoint x: 433, endPoint y: 127, distance: 154.6
click at [435, 126] on div "Janela de atendimento Grade de atendimento Capacidade Transportadoras Veículos …" at bounding box center [450, 194] width 900 height 388
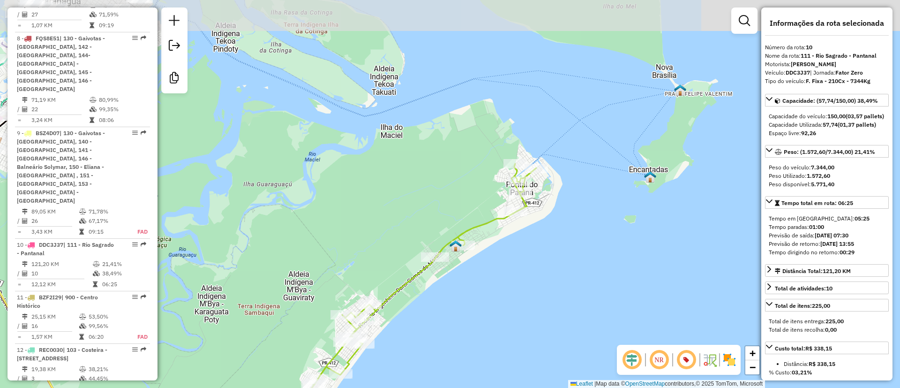
drag, startPoint x: 658, startPoint y: 72, endPoint x: 656, endPoint y: 147, distance: 75.0
click at [656, 147] on div "Janela de atendimento Grade de atendimento Capacidade Transportadoras Veículos …" at bounding box center [450, 194] width 900 height 388
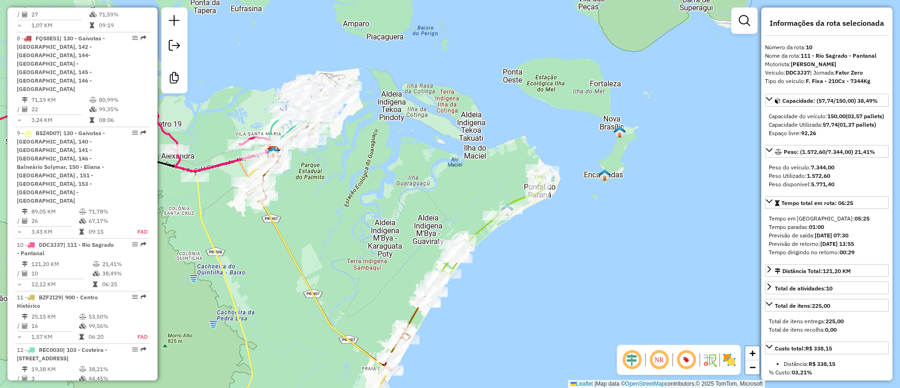
drag, startPoint x: 551, startPoint y: 229, endPoint x: 607, endPoint y: 221, distance: 56.3
click at [607, 221] on div "Rota 4 - Placa FXN1E94 91304638 - [PERSON_NAME] [PERSON_NAME] de atendimento Gr…" at bounding box center [450, 194] width 900 height 388
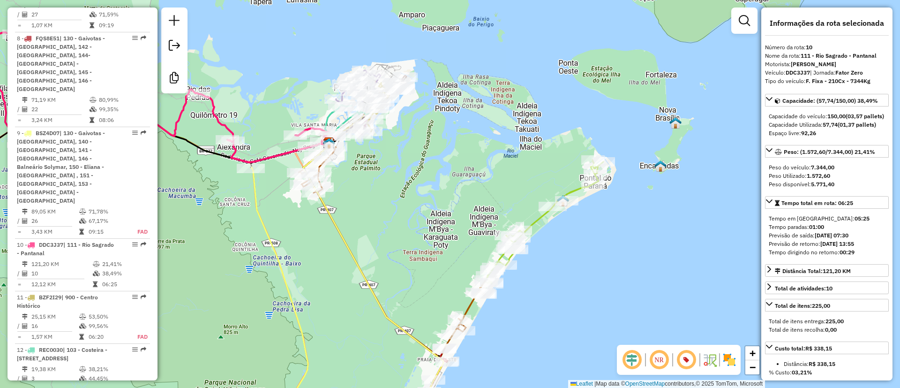
drag, startPoint x: 519, startPoint y: 163, endPoint x: 552, endPoint y: 165, distance: 33.4
click at [549, 165] on div "Rota 4 - Placa FXN1E94 91308351 - SUPERMERCADO ATAMI LTDA Janela de atendimento…" at bounding box center [450, 194] width 900 height 388
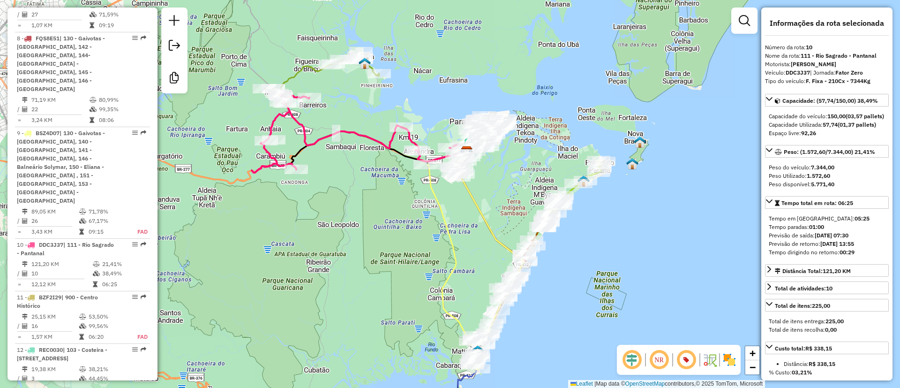
drag, startPoint x: 532, startPoint y: 178, endPoint x: 558, endPoint y: 199, distance: 33.4
click at [558, 199] on div "Janela de atendimento Grade de atendimento Capacidade Transportadoras Veículos …" at bounding box center [450, 194] width 900 height 388
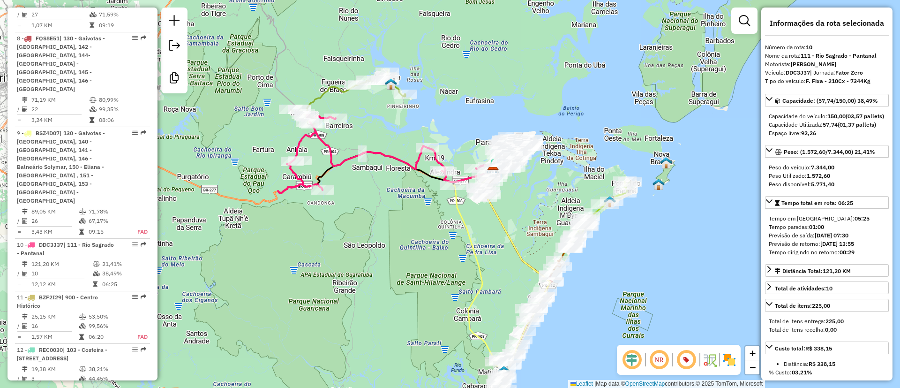
drag, startPoint x: 434, startPoint y: 136, endPoint x: 375, endPoint y: 181, distance: 73.9
click at [375, 181] on div "Janela de atendimento Grade de atendimento Capacidade Transportadoras Veículos …" at bounding box center [450, 194] width 900 height 388
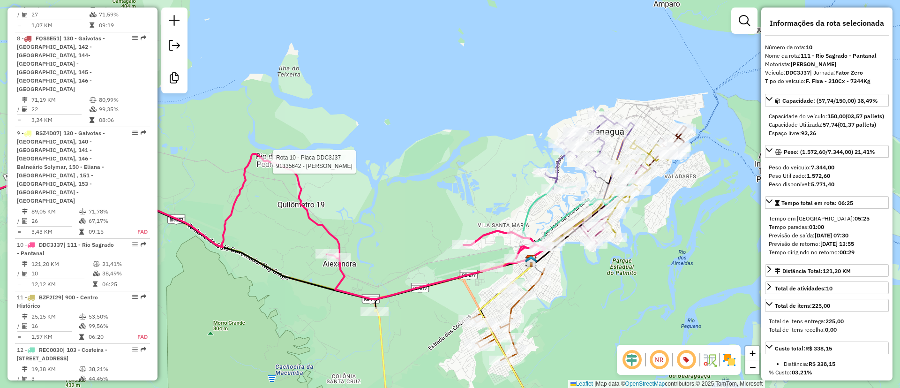
drag, startPoint x: 428, startPoint y: 211, endPoint x: 464, endPoint y: 130, distance: 88.6
click at [464, 114] on div "Rota 10 - Placa DDC3J37 91335642 - MARIA DE LOURDES GON Janela de atendimento G…" at bounding box center [450, 194] width 900 height 388
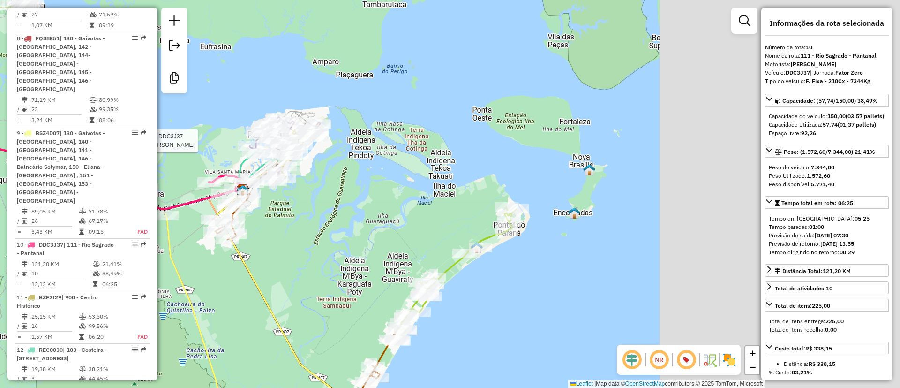
drag, startPoint x: 659, startPoint y: 163, endPoint x: 375, endPoint y: 188, distance: 285.2
click at [375, 187] on div "Rota 10 - Placa DDC3J37 91335642 - MARIA DE LOURDES GON Janela de atendimento G…" at bounding box center [450, 194] width 900 height 388
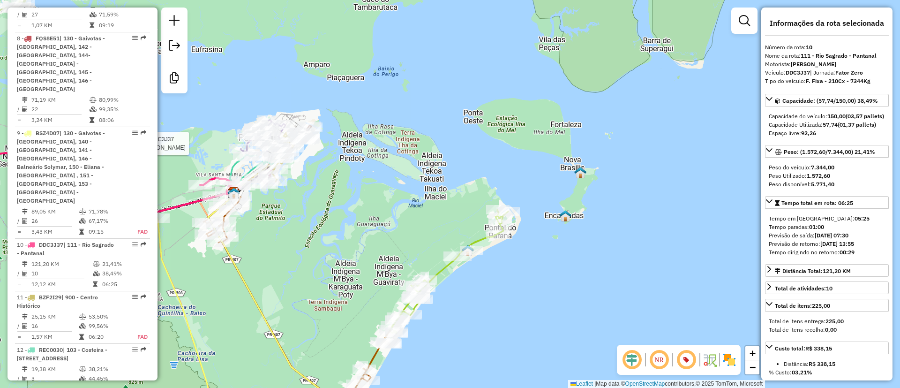
drag, startPoint x: 506, startPoint y: 185, endPoint x: 515, endPoint y: 172, distance: 15.5
click at [515, 172] on div "Rota 10 - Placa DDC3J37 91335642 - MARIA DE LOURDES GON Janela de atendimento G…" at bounding box center [450, 194] width 900 height 388
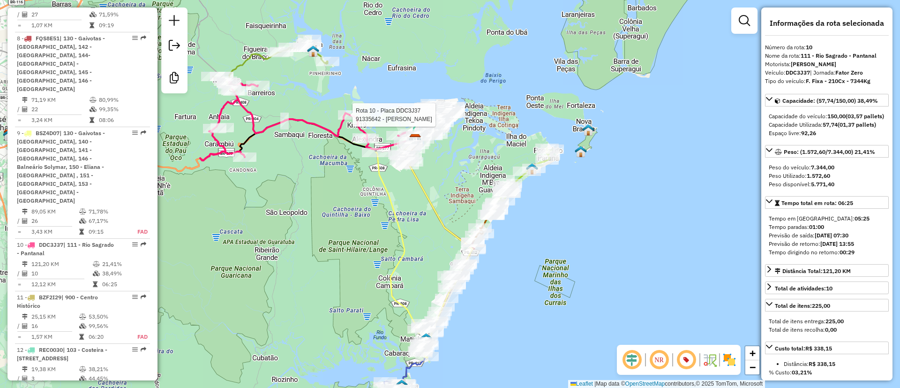
drag, startPoint x: 469, startPoint y: 172, endPoint x: 492, endPoint y: 126, distance: 51.2
click at [492, 126] on div "Rota 10 - Placa DDC3J37 91335642 - MARIA DE LOURDES GON Janela de atendimento G…" at bounding box center [450, 194] width 900 height 388
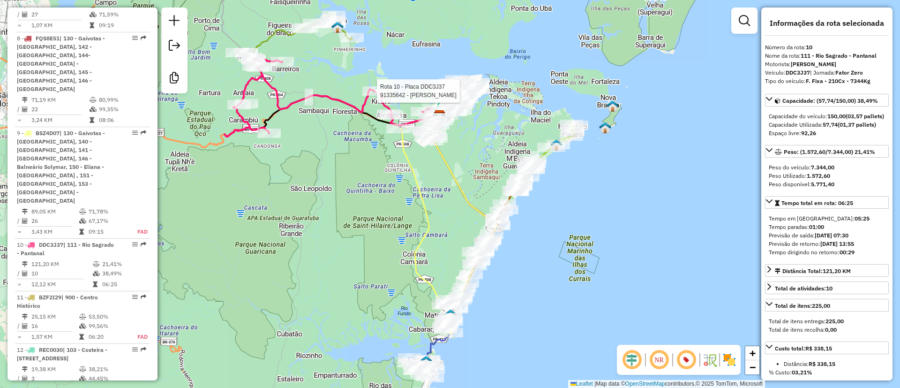
drag, startPoint x: 485, startPoint y: 125, endPoint x: 510, endPoint y: 140, distance: 28.9
click at [510, 140] on div "Rota 10 - Placa DDC3J37 91335642 - MARIA DE LOURDES GON Janela de atendimento G…" at bounding box center [450, 194] width 900 height 388
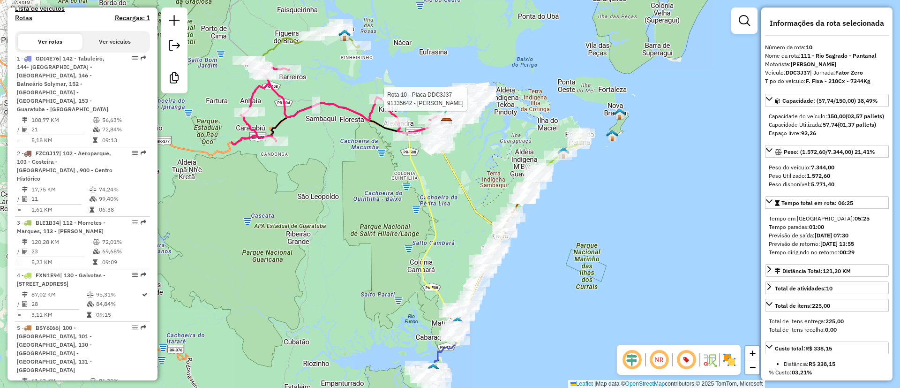
scroll to position [328, 0]
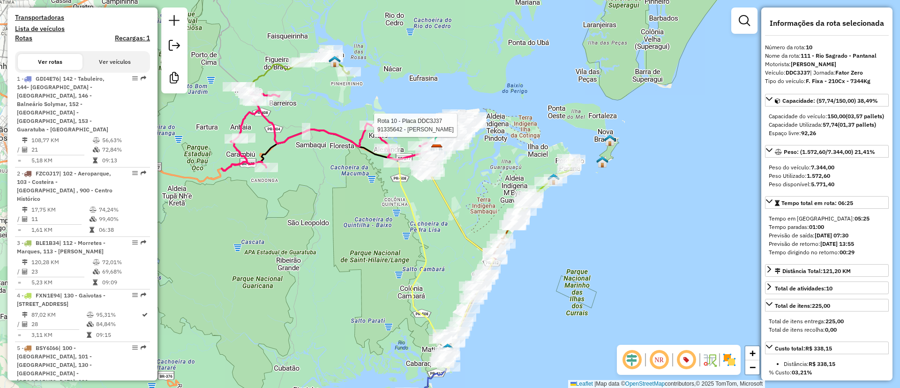
drag, startPoint x: 401, startPoint y: 168, endPoint x: 383, endPoint y: 201, distance: 37.2
click at [387, 199] on div "Rota 10 - Placa DDC3J37 91335642 - MARIA DE LOURDES GON Janela de atendimento G…" at bounding box center [450, 194] width 900 height 388
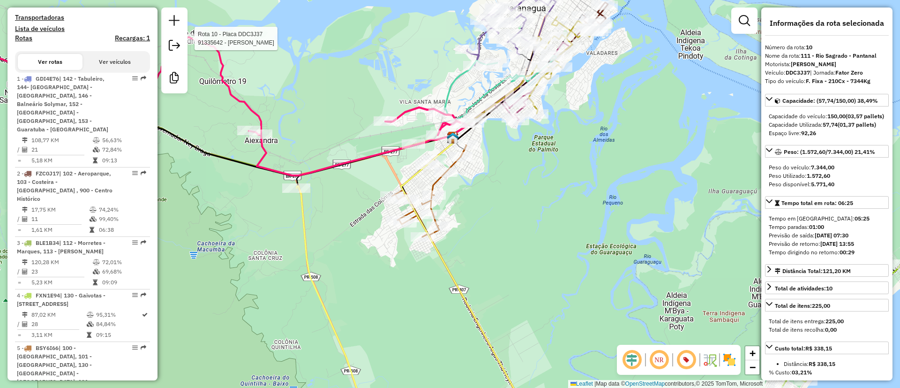
drag, startPoint x: 536, startPoint y: 165, endPoint x: 526, endPoint y: 223, distance: 58.4
click at [526, 223] on div "Rota 10 - Placa DDC3J37 91335642 - MARIA DE LOURDES GON Janela de atendimento G…" at bounding box center [450, 194] width 900 height 388
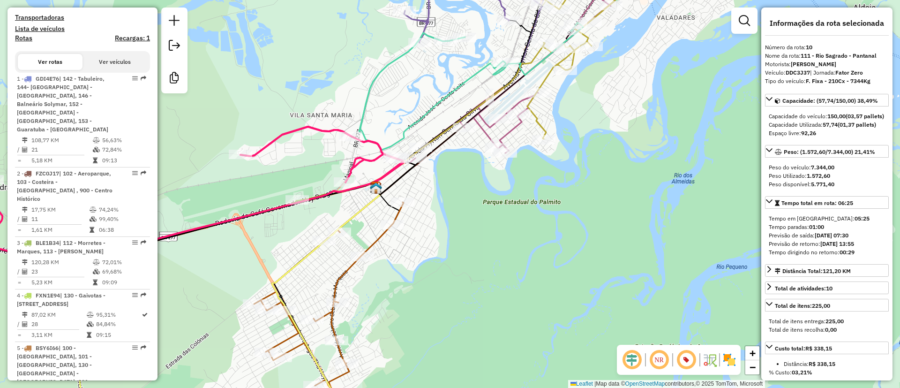
click at [532, 266] on div "Rota 10 - Placa DDC3J37 91335642 - MARIA DE LOURDES GON Janela de atendimento G…" at bounding box center [450, 194] width 900 height 388
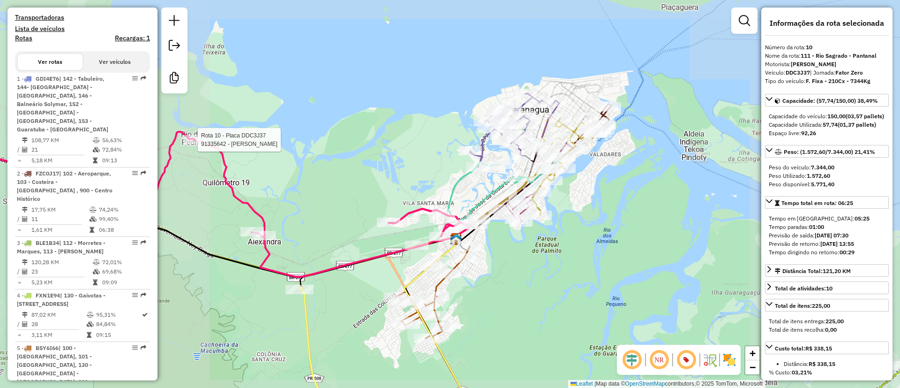
click at [539, 290] on div "Rota 10 - Placa DDC3J37 91335642 - MARIA DE LOURDES GON Janela de atendimento G…" at bounding box center [450, 194] width 900 height 388
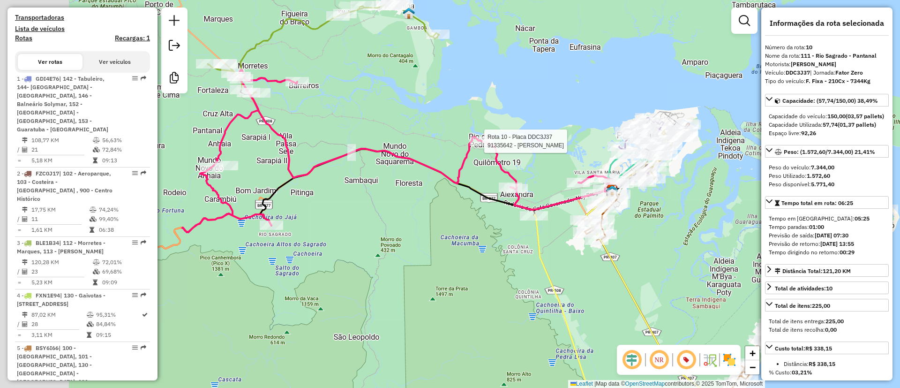
drag, startPoint x: 357, startPoint y: 149, endPoint x: 455, endPoint y: 117, distance: 102.9
click at [455, 117] on div "Rota 10 - Placa DDC3J37 91335642 - MARIA DE LOURDES GON Janela de atendimento G…" at bounding box center [450, 194] width 900 height 388
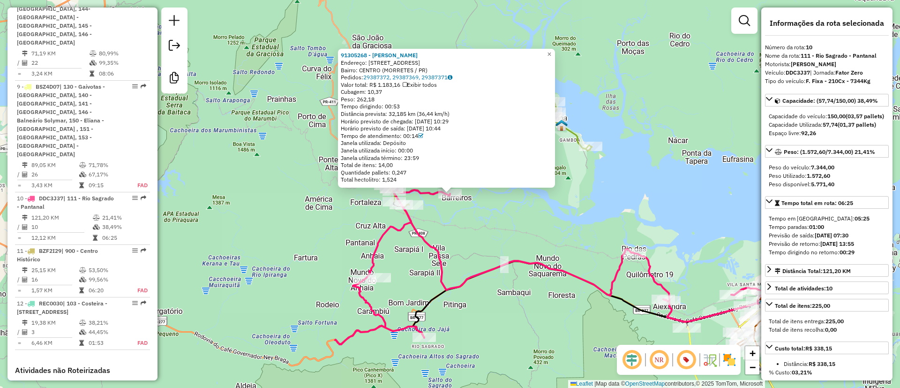
scroll to position [1000, 0]
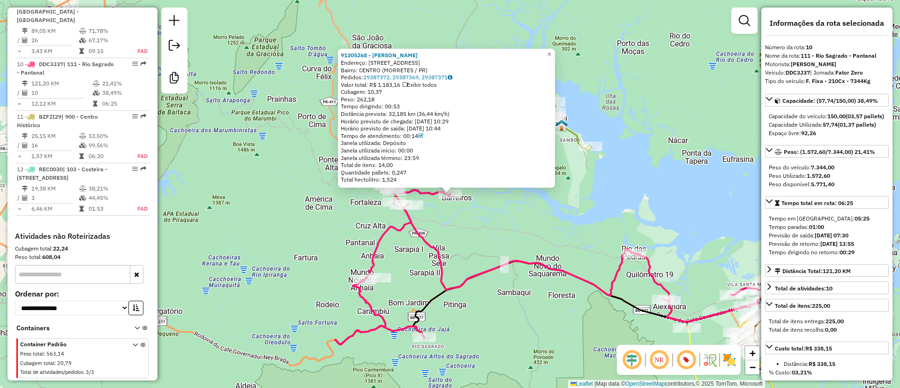
click at [456, 254] on div "91305268 - [PERSON_NAME]: ESTRADA DE BARREIROS 2 Bairro: [GEOGRAPHIC_DATA] (MOR…" at bounding box center [450, 194] width 900 height 388
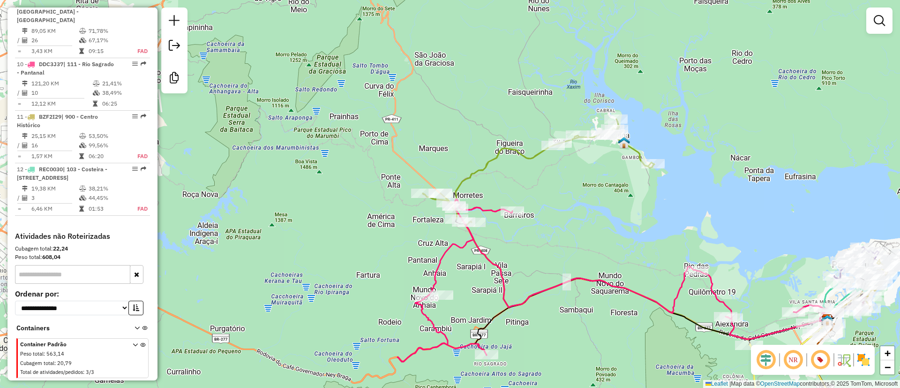
drag, startPoint x: 543, startPoint y: 253, endPoint x: 471, endPoint y: 170, distance: 110.0
click at [471, 170] on div "Janela de atendimento Grade de atendimento Capacidade Transportadoras Veículos …" at bounding box center [450, 194] width 900 height 388
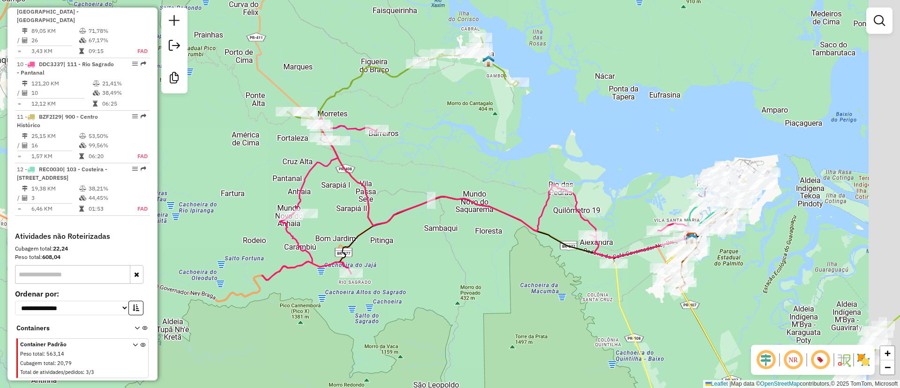
drag, startPoint x: 511, startPoint y: 148, endPoint x: 448, endPoint y: 150, distance: 62.8
click at [448, 150] on div "Janela de atendimento Grade de atendimento Capacidade Transportadoras Veículos …" at bounding box center [450, 194] width 900 height 388
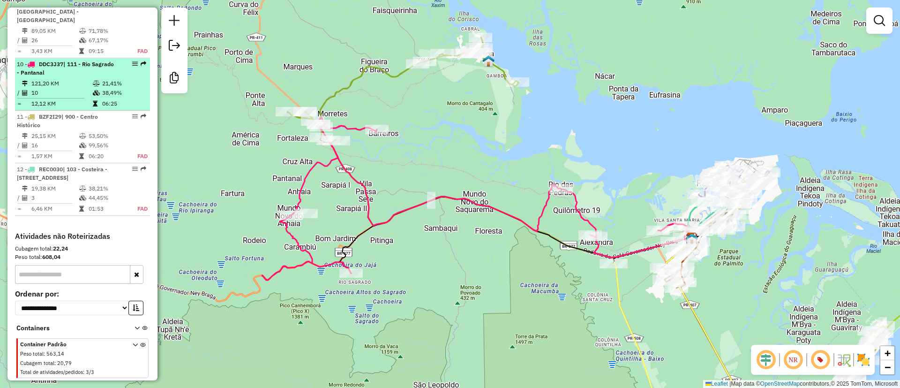
click at [95, 81] on icon at bounding box center [96, 84] width 7 height 6
select select "**********"
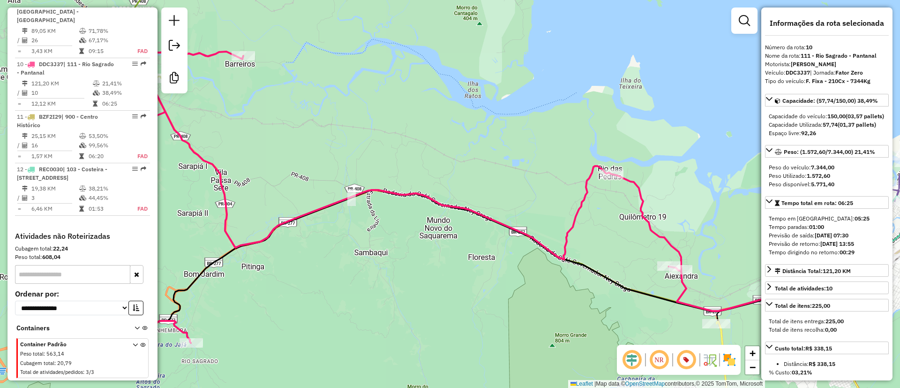
drag, startPoint x: 523, startPoint y: 146, endPoint x: 325, endPoint y: 135, distance: 198.6
click at [325, 135] on div "Janela de atendimento Grade de atendimento Capacidade Transportadoras Veículos …" at bounding box center [450, 194] width 900 height 388
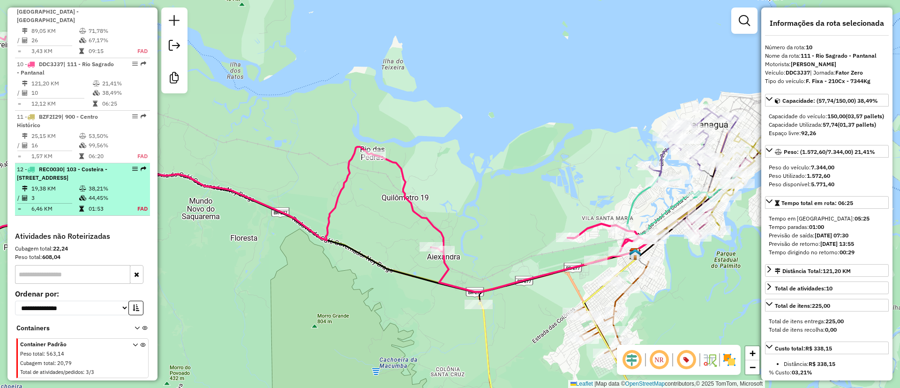
click at [25, 184] on td at bounding box center [26, 188] width 9 height 9
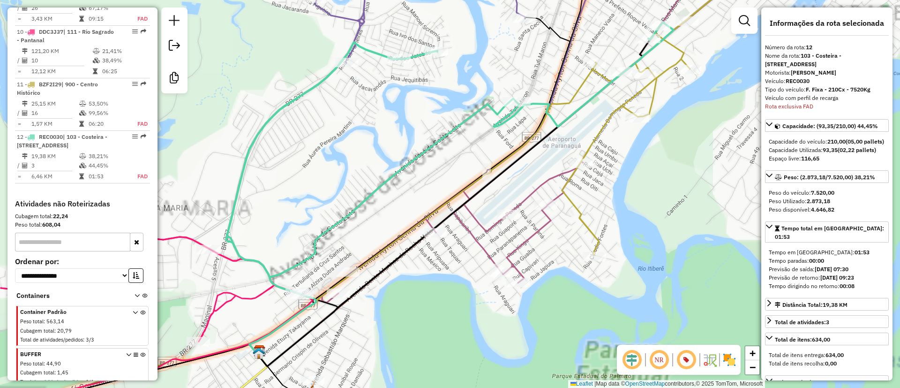
scroll to position [1033, 0]
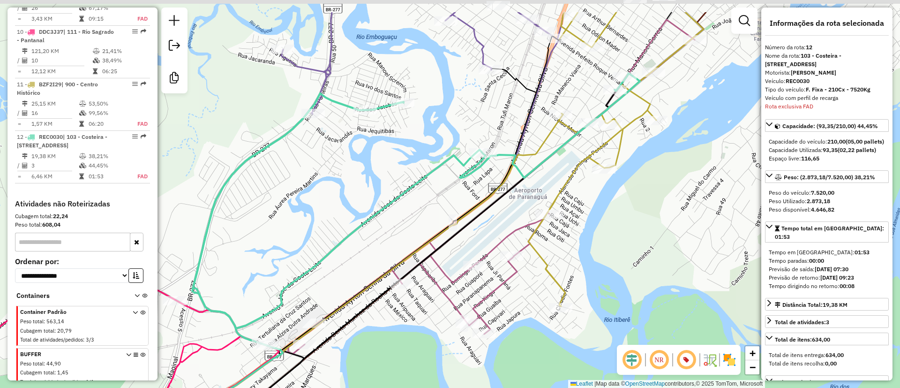
drag, startPoint x: 428, startPoint y: 150, endPoint x: 380, endPoint y: 217, distance: 83.0
click at [380, 217] on icon at bounding box center [416, 200] width 448 height 255
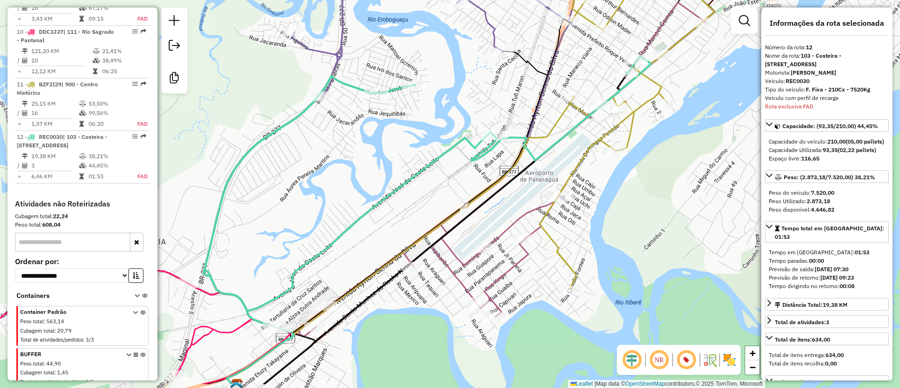
drag, startPoint x: 356, startPoint y: 196, endPoint x: 382, endPoint y: 157, distance: 47.5
click at [382, 157] on div "Janela de atendimento Grade de atendimento Capacidade Transportadoras Veículos …" at bounding box center [450, 194] width 900 height 388
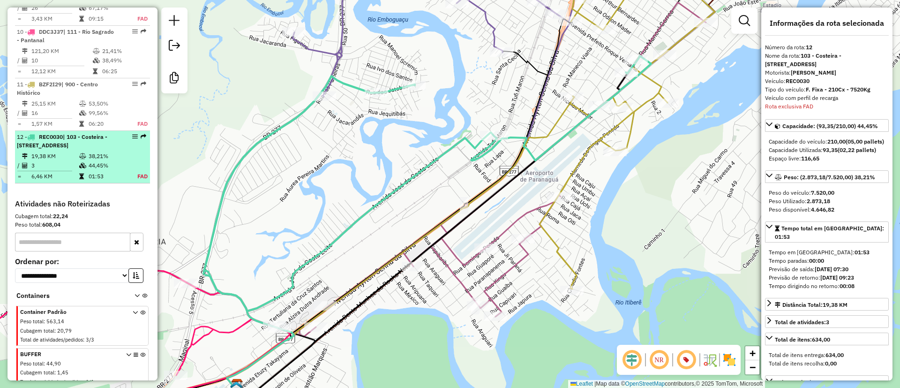
scroll to position [962, 0]
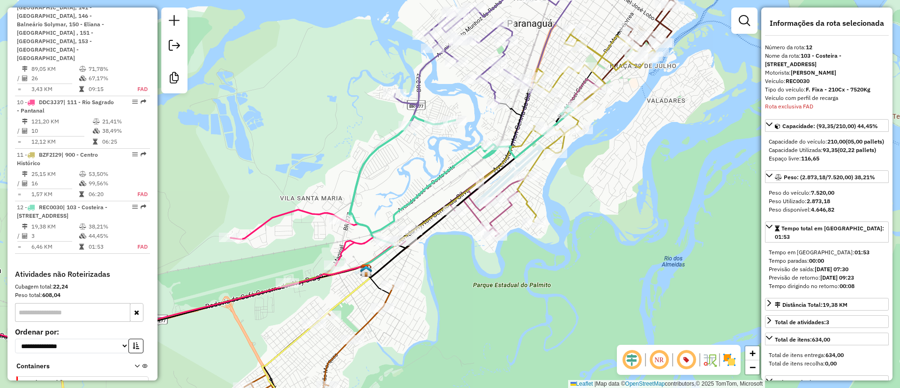
click at [645, 204] on div "Janela de atendimento Grade de atendimento Capacidade Transportadoras Veículos …" at bounding box center [450, 194] width 900 height 388
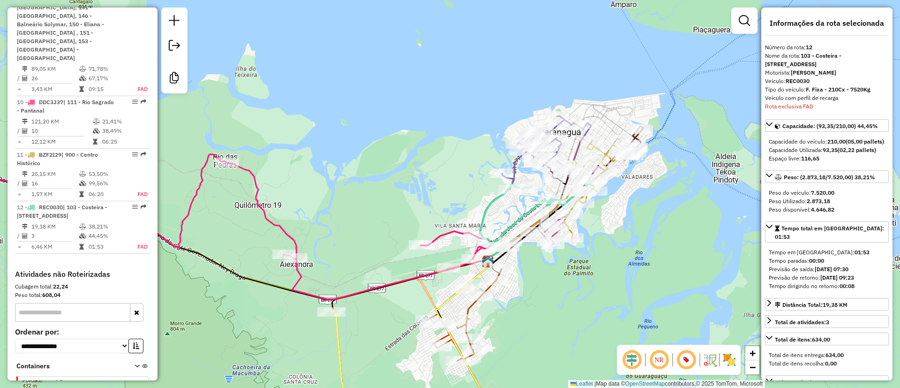
drag, startPoint x: 622, startPoint y: 277, endPoint x: 623, endPoint y: 232, distance: 44.5
click at [623, 232] on div "Janela de atendimento Grade de atendimento Capacidade Transportadoras Veículos …" at bounding box center [450, 194] width 900 height 388
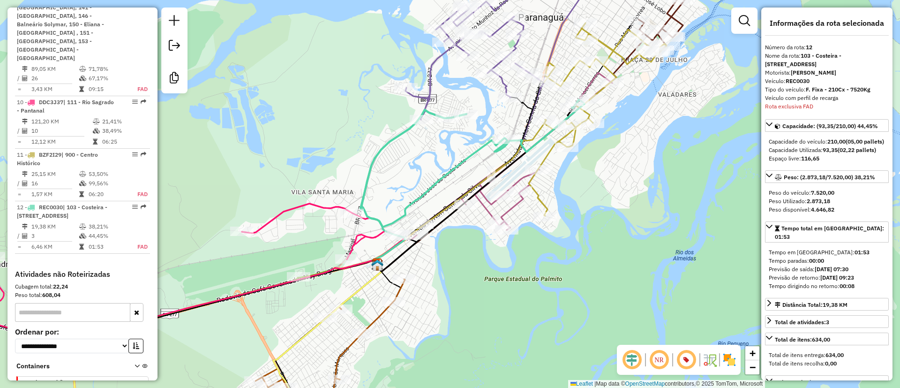
drag, startPoint x: 503, startPoint y: 124, endPoint x: 514, endPoint y: 134, distance: 14.9
click at [514, 134] on div "Janela de atendimento Grade de atendimento Capacidade Transportadoras Veículos …" at bounding box center [450, 194] width 900 height 388
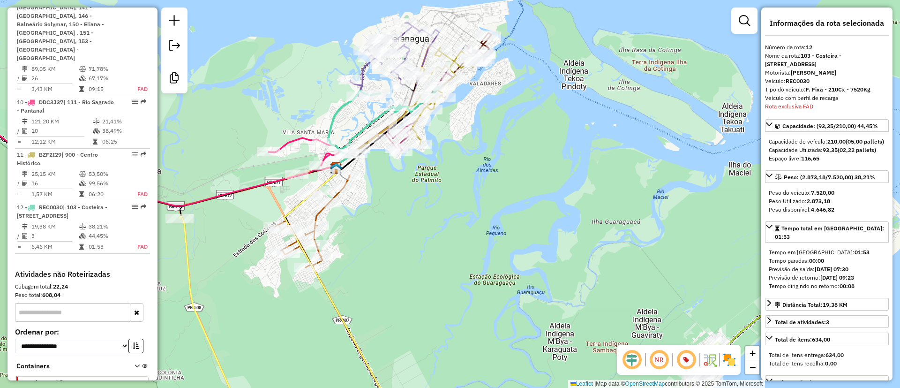
drag, startPoint x: 454, startPoint y: 220, endPoint x: 581, endPoint y: 116, distance: 163.8
click at [581, 116] on div "Janela de atendimento Grade de atendimento Capacidade Transportadoras Veículos …" at bounding box center [450, 194] width 900 height 388
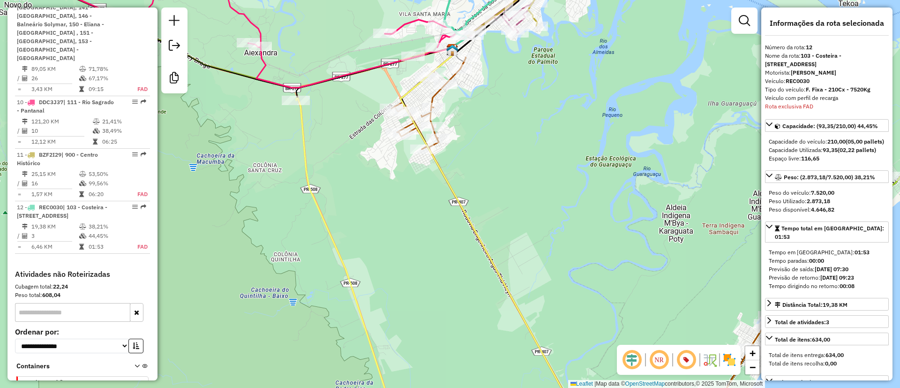
drag, startPoint x: 565, startPoint y: 199, endPoint x: 448, endPoint y: 107, distance: 149.6
click at [449, 108] on div "Janela de atendimento Grade de atendimento Capacidade Transportadoras Veículos …" at bounding box center [450, 194] width 900 height 388
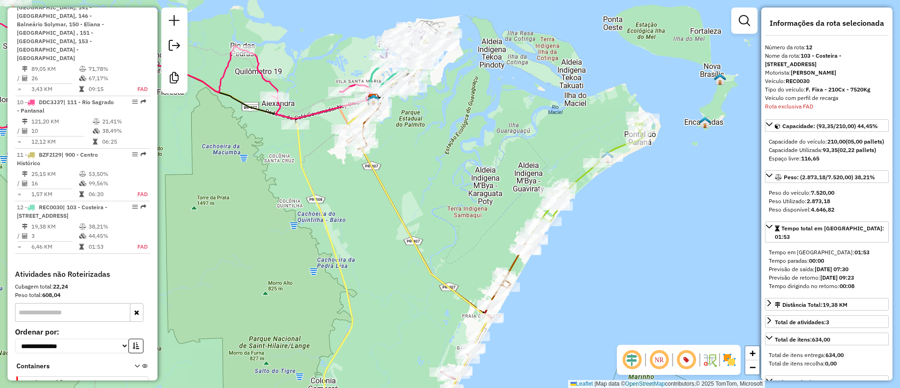
drag, startPoint x: 409, startPoint y: 182, endPoint x: 406, endPoint y: 168, distance: 14.3
click at [412, 193] on div "Janela de atendimento Grade de atendimento Capacidade Transportadoras Veículos …" at bounding box center [450, 194] width 900 height 388
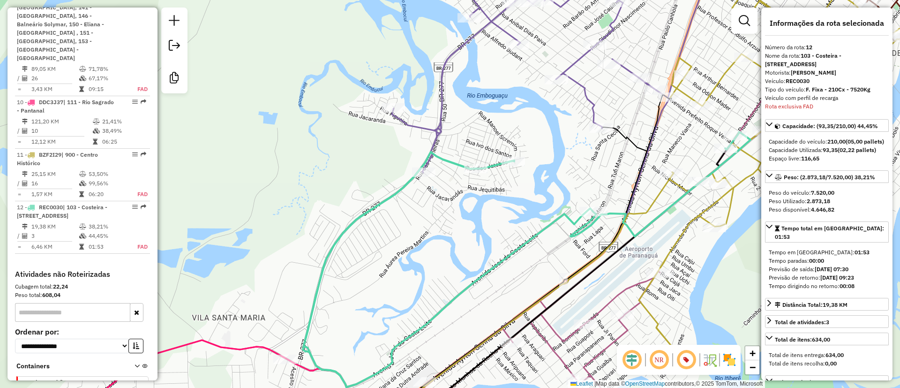
drag, startPoint x: 537, startPoint y: 182, endPoint x: 478, endPoint y: 202, distance: 62.6
click at [478, 202] on div "Janela de atendimento Grade de atendimento Capacidade Transportadoras Veículos …" at bounding box center [450, 194] width 900 height 388
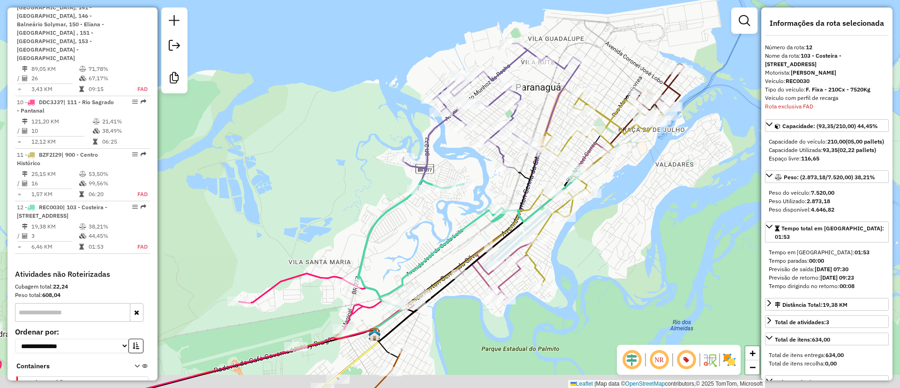
drag, startPoint x: 675, startPoint y: 212, endPoint x: 629, endPoint y: 193, distance: 49.6
click at [629, 193] on div "Janela de atendimento Grade de atendimento Capacidade Transportadoras Veículos …" at bounding box center [450, 194] width 900 height 388
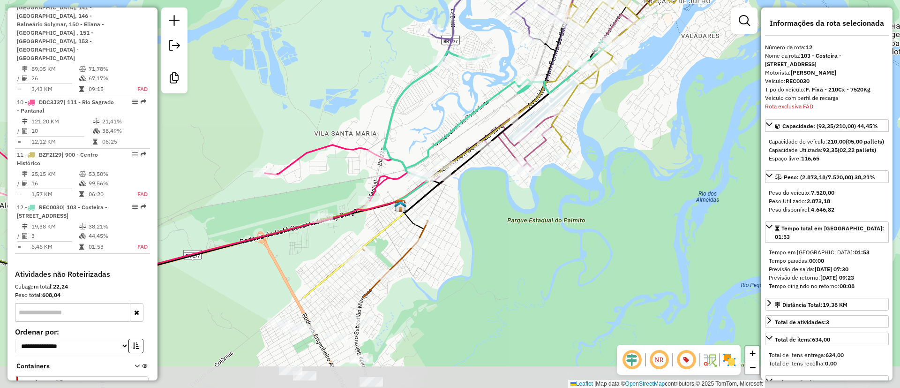
drag, startPoint x: 474, startPoint y: 282, endPoint x: 500, endPoint y: 153, distance: 131.0
click at [500, 153] on div "Rota 6 - Placa EWT7I00 91301231 - RESTAURANTE BOLICHE Janela de atendimento Gra…" at bounding box center [450, 194] width 900 height 388
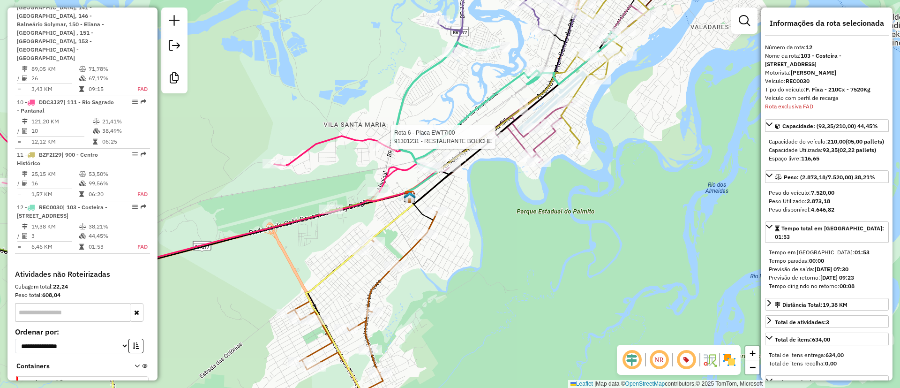
drag, startPoint x: 611, startPoint y: 189, endPoint x: 643, endPoint y: 167, distance: 39.0
click at [670, 142] on div "Rota 6 - Placa EWT7I00 91301231 - RESTAURANTE BOLICHE Janela de atendimento Gra…" at bounding box center [450, 194] width 900 height 388
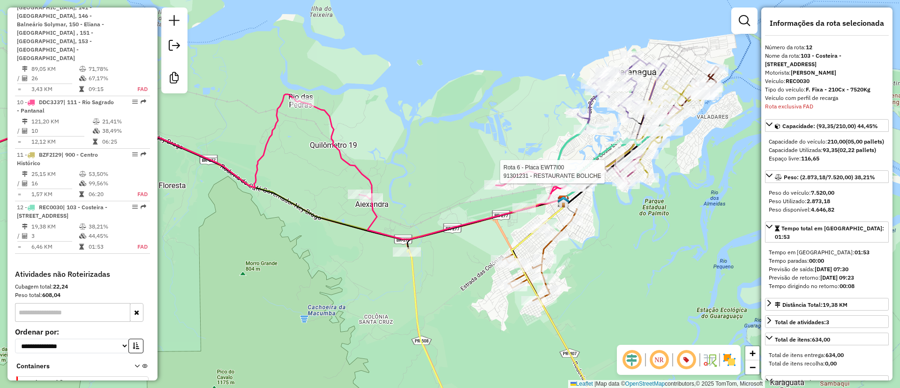
drag, startPoint x: 487, startPoint y: 141, endPoint x: 532, endPoint y: 187, distance: 64.3
click at [532, 187] on icon at bounding box center [258, 166] width 635 height 145
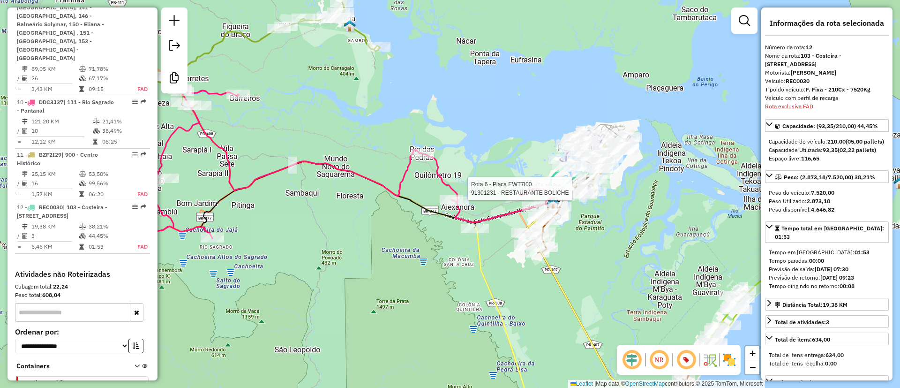
drag, startPoint x: 629, startPoint y: 254, endPoint x: 535, endPoint y: 194, distance: 110.9
click at [535, 194] on div "Rota 6 - Placa EWT7I00 91301231 - RESTAURANTE BOLICHE Janela de atendimento Gra…" at bounding box center [450, 194] width 900 height 388
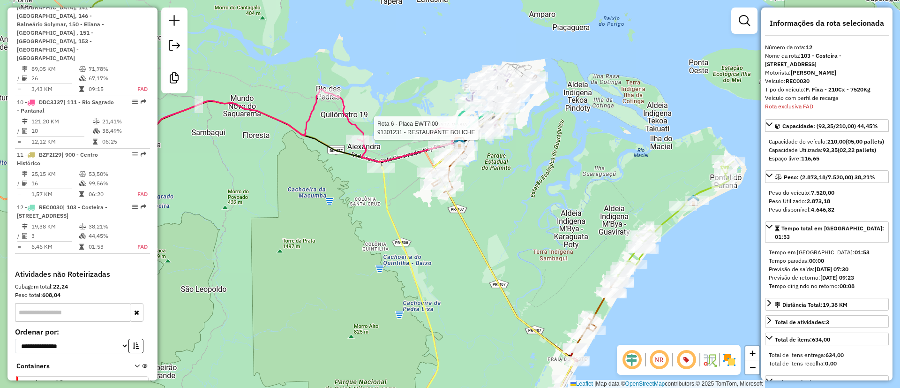
drag, startPoint x: 549, startPoint y: 247, endPoint x: 539, endPoint y: 189, distance: 58.0
click at [539, 189] on div "Rota 6 - Placa EWT7I00 91301231 - RESTAURANTE BOLICHE Janela de atendimento Gra…" at bounding box center [450, 194] width 900 height 388
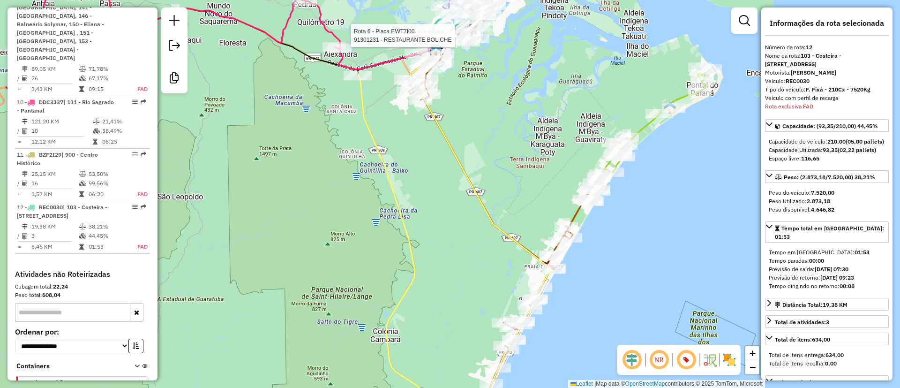
drag, startPoint x: 537, startPoint y: 184, endPoint x: 530, endPoint y: 178, distance: 9.6
click at [532, 180] on div "Rota 6 - Placa EWT7I00 91301231 - RESTAURANTE BOLICHE Janela de atendimento Gra…" at bounding box center [450, 194] width 900 height 388
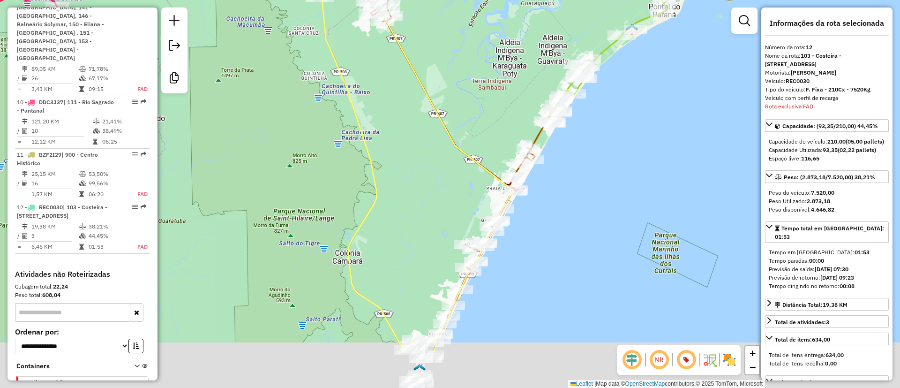
drag, startPoint x: 449, startPoint y: 166, endPoint x: 435, endPoint y: 140, distance: 29.6
click at [438, 143] on div "Rota 6 - Placa EWT7I00 91301231 - RESTAURANTE BOLICHE Janela de atendimento Gra…" at bounding box center [450, 194] width 900 height 388
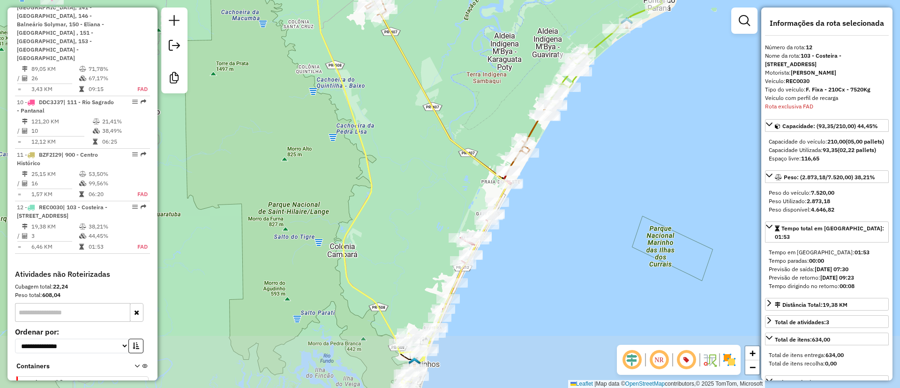
click at [447, 83] on div "Rota 6 - Placa EWT7I00 91301231 - RESTAURANTE BOLICHE Janela de atendimento Gra…" at bounding box center [450, 194] width 900 height 388
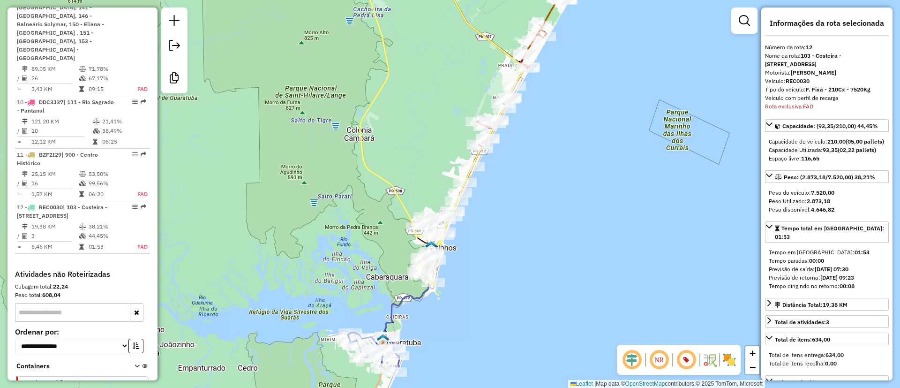
drag, startPoint x: 431, startPoint y: 93, endPoint x: 453, endPoint y: 47, distance: 51.4
click at [447, 59] on div "Rota 6 - Placa EWT7I00 91301231 - RESTAURANTE BOLICHE Janela de atendimento Gra…" at bounding box center [450, 194] width 900 height 388
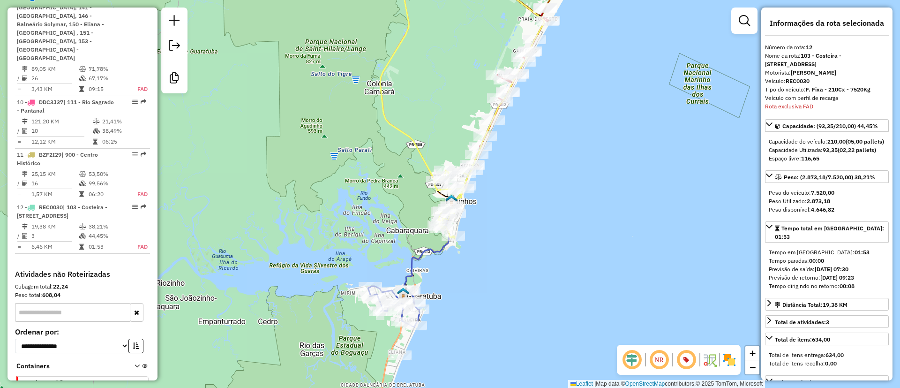
click at [457, 118] on div "Rota 6 - Placa EWT7I00 91301231 - RESTAURANTE BOLICHE Janela de atendimento Gra…" at bounding box center [450, 194] width 900 height 388
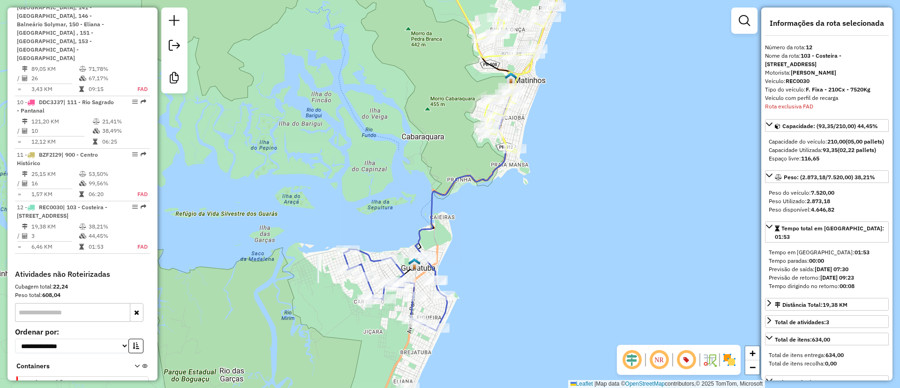
click at [470, 299] on div "Rota 6 - Placa EWT7I00 91301231 - RESTAURANTE BOLICHE Janela de atendimento Gra…" at bounding box center [450, 194] width 900 height 388
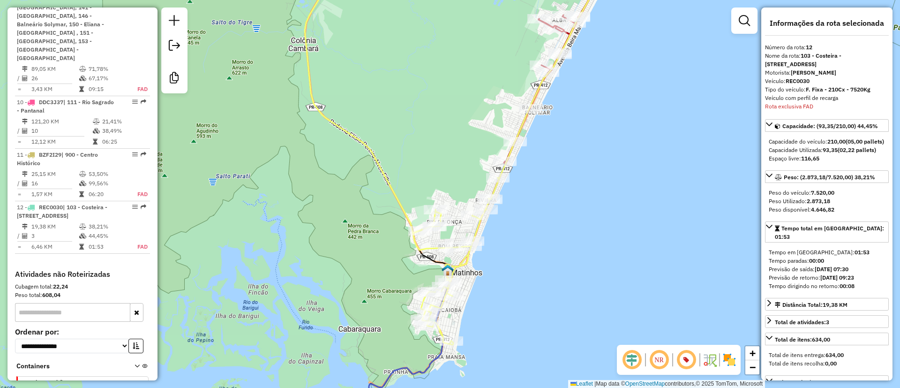
drag, startPoint x: 453, startPoint y: 173, endPoint x: 438, endPoint y: 216, distance: 45.4
click at [442, 214] on div "Rota 6 - Placa EWT7I00 91301231 - RESTAURANTE BOLICHE Janela de atendimento Gra…" at bounding box center [450, 194] width 900 height 388
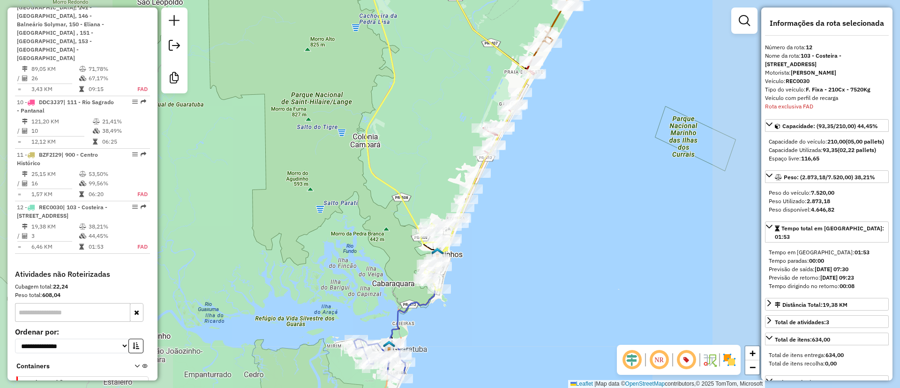
drag, startPoint x: 401, startPoint y: 229, endPoint x: 352, endPoint y: 277, distance: 68.6
click at [363, 272] on div "Rota 6 - Placa EWT7I00 91301231 - RESTAURANTE BOLICHE Janela de atendimento Gra…" at bounding box center [450, 194] width 900 height 388
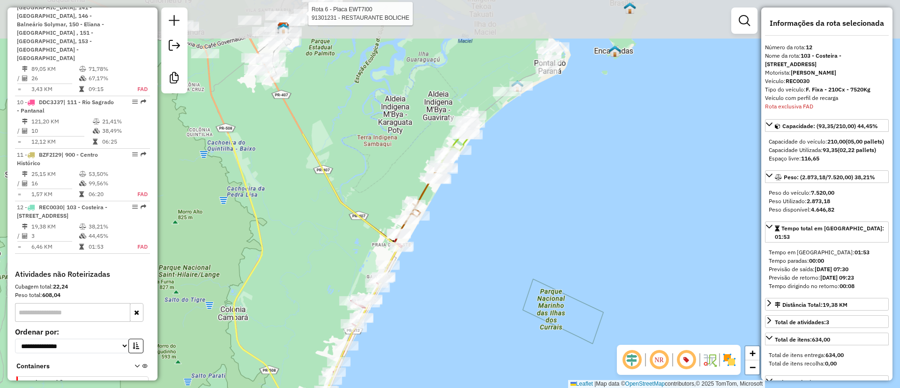
click at [419, 288] on div "Rota 6 - Placa EWT7I00 91301231 - RESTAURANTE BOLICHE Janela de atendimento Gra…" at bounding box center [450, 194] width 900 height 388
